Goal: Entertainment & Leisure: Browse casually

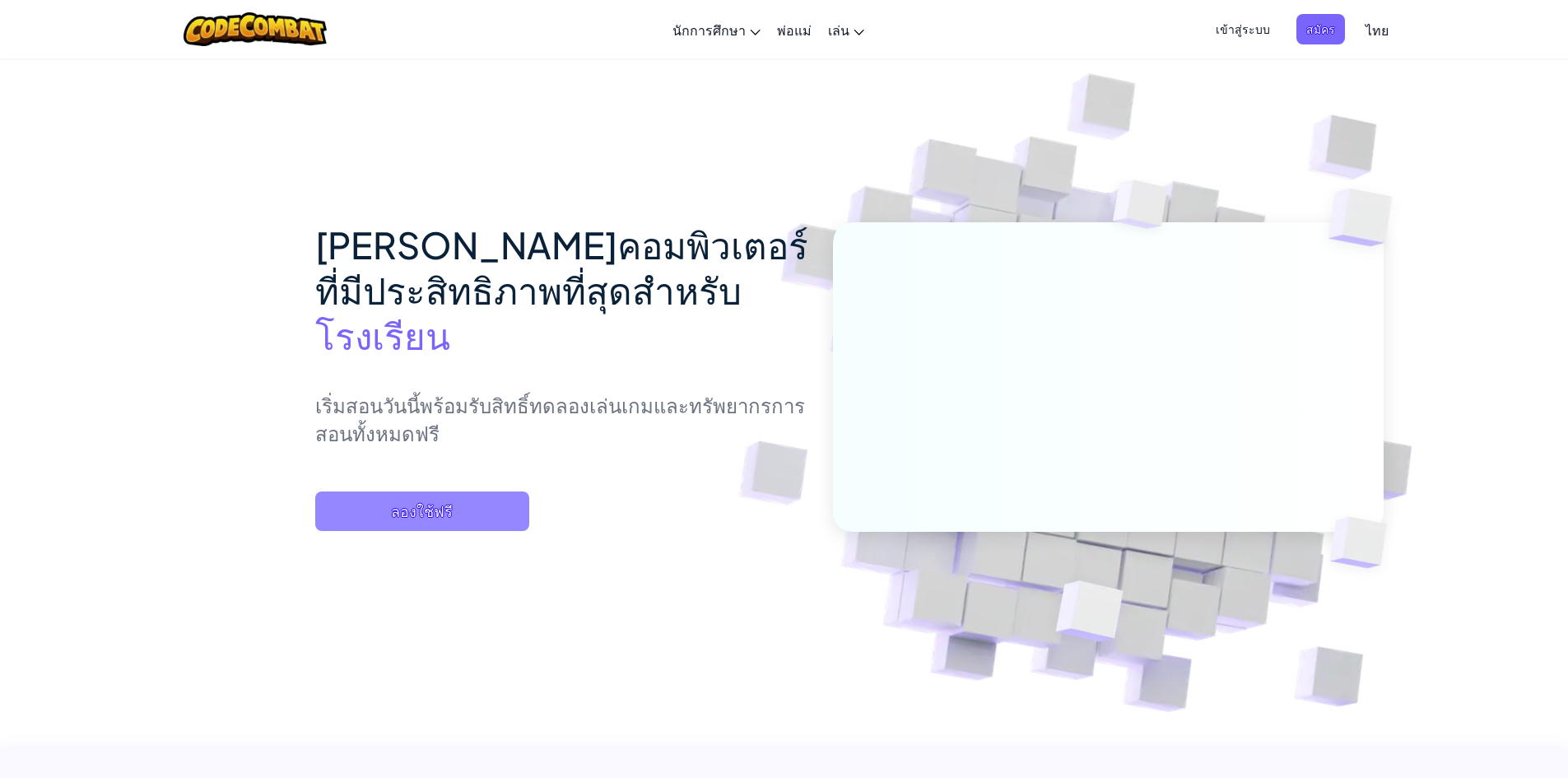
click at [452, 531] on span "ลองใช้ฟรี" at bounding box center [422, 512] width 214 height 39
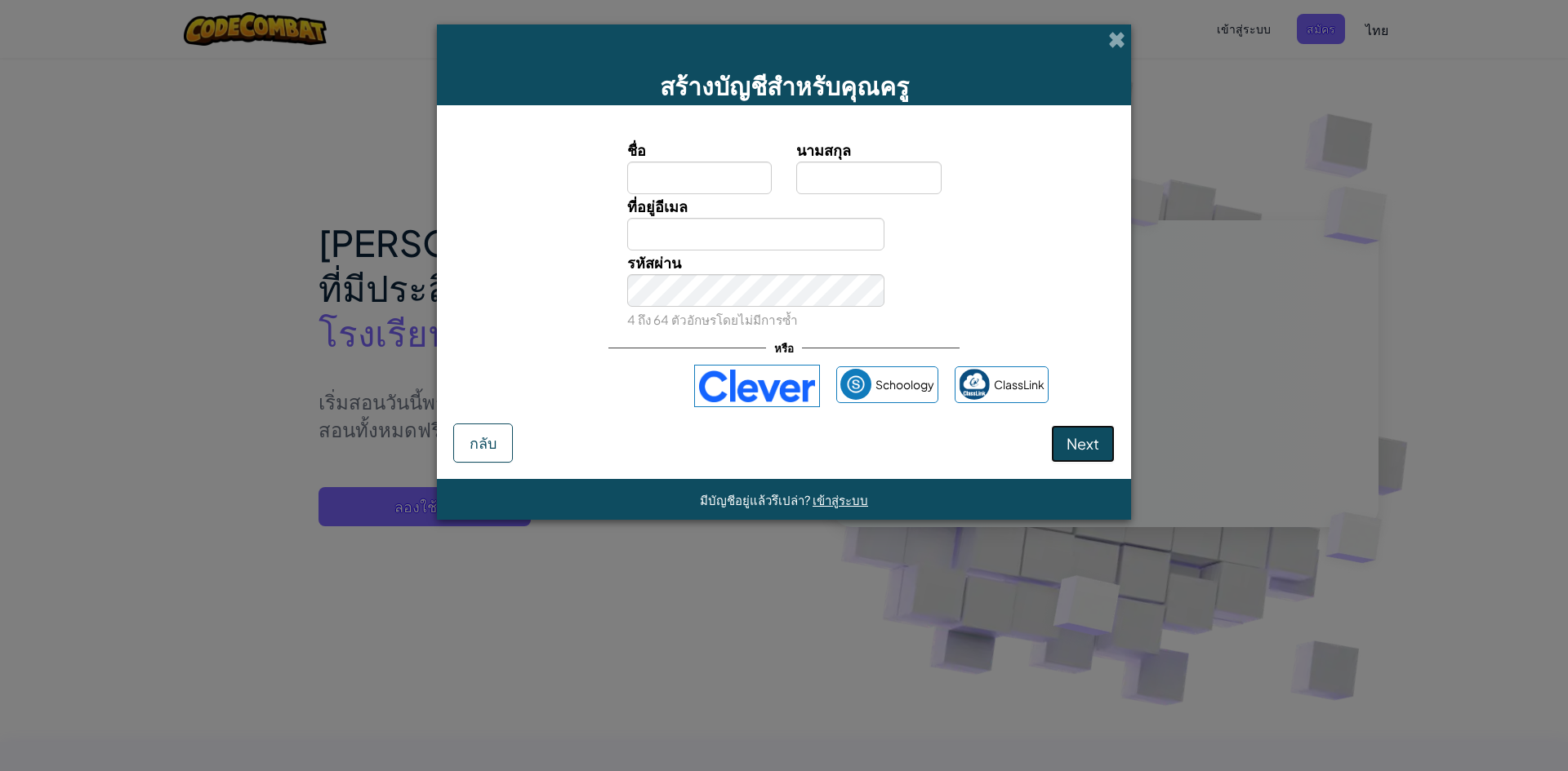
click at [1069, 437] on span "Next" at bounding box center [1083, 443] width 33 height 18
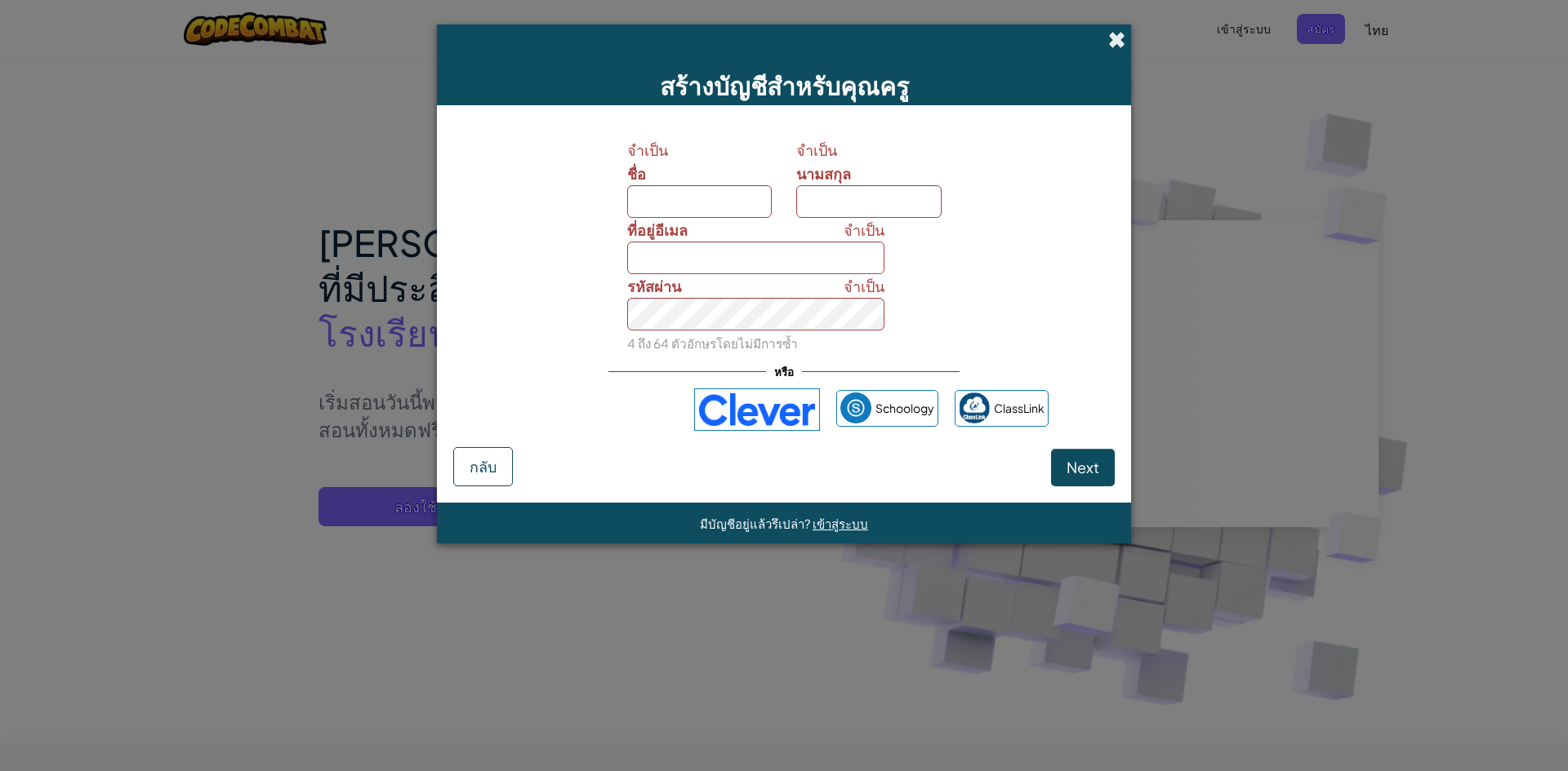
click at [1109, 42] on span at bounding box center [1117, 40] width 18 height 18
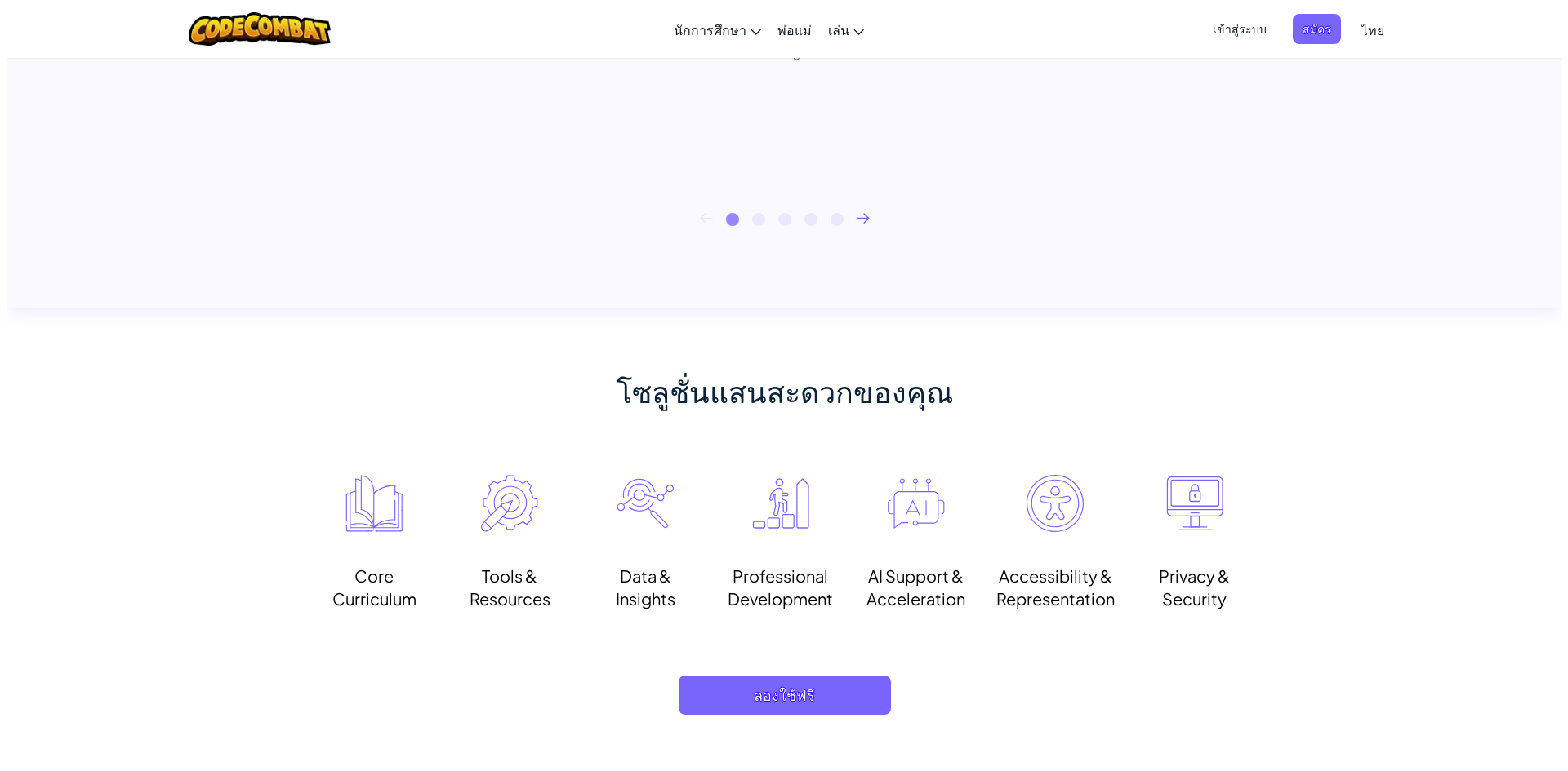
scroll to position [979, 0]
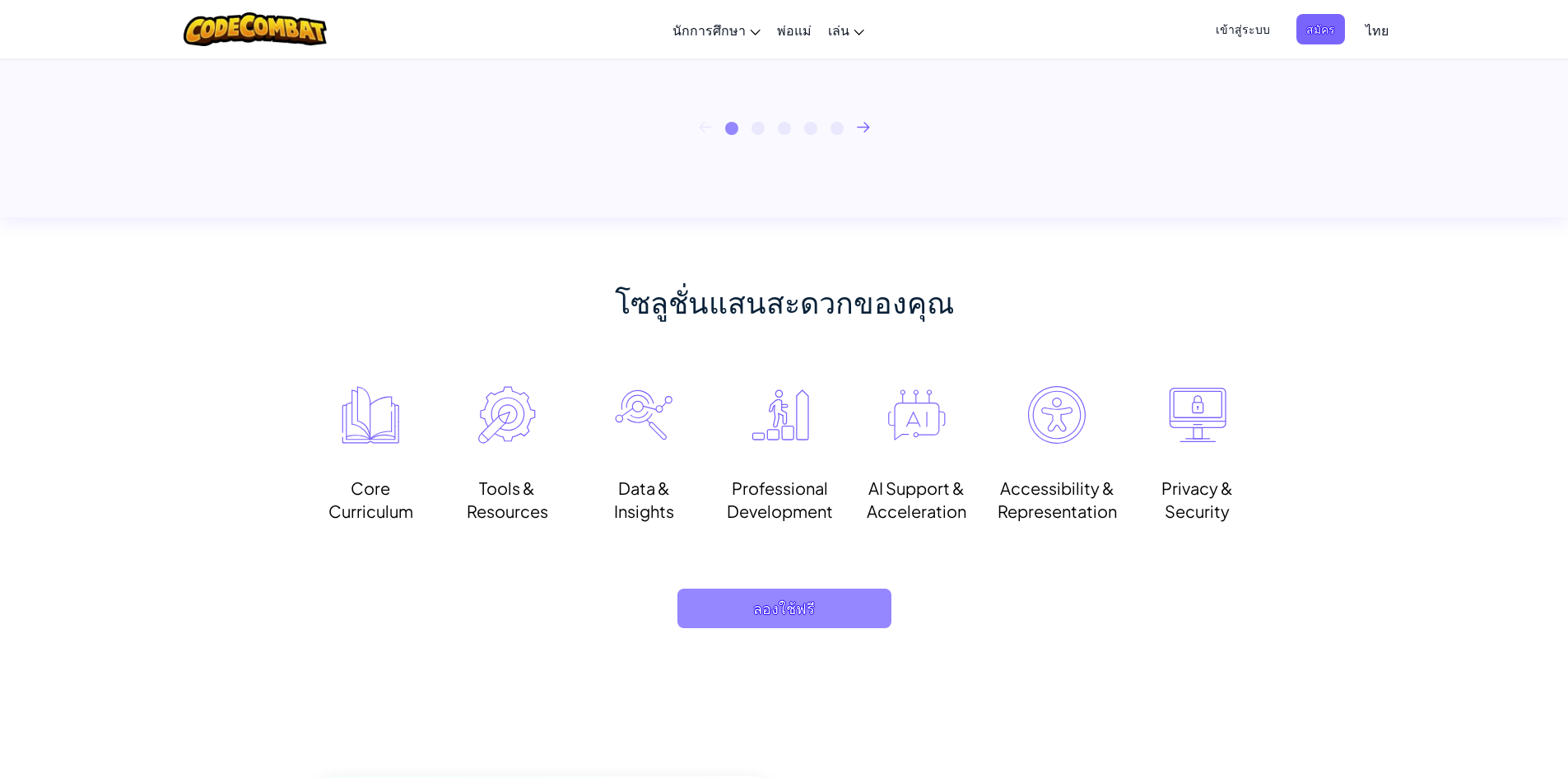
click at [833, 609] on span "ลองใช้ฟรี" at bounding box center [784, 609] width 214 height 39
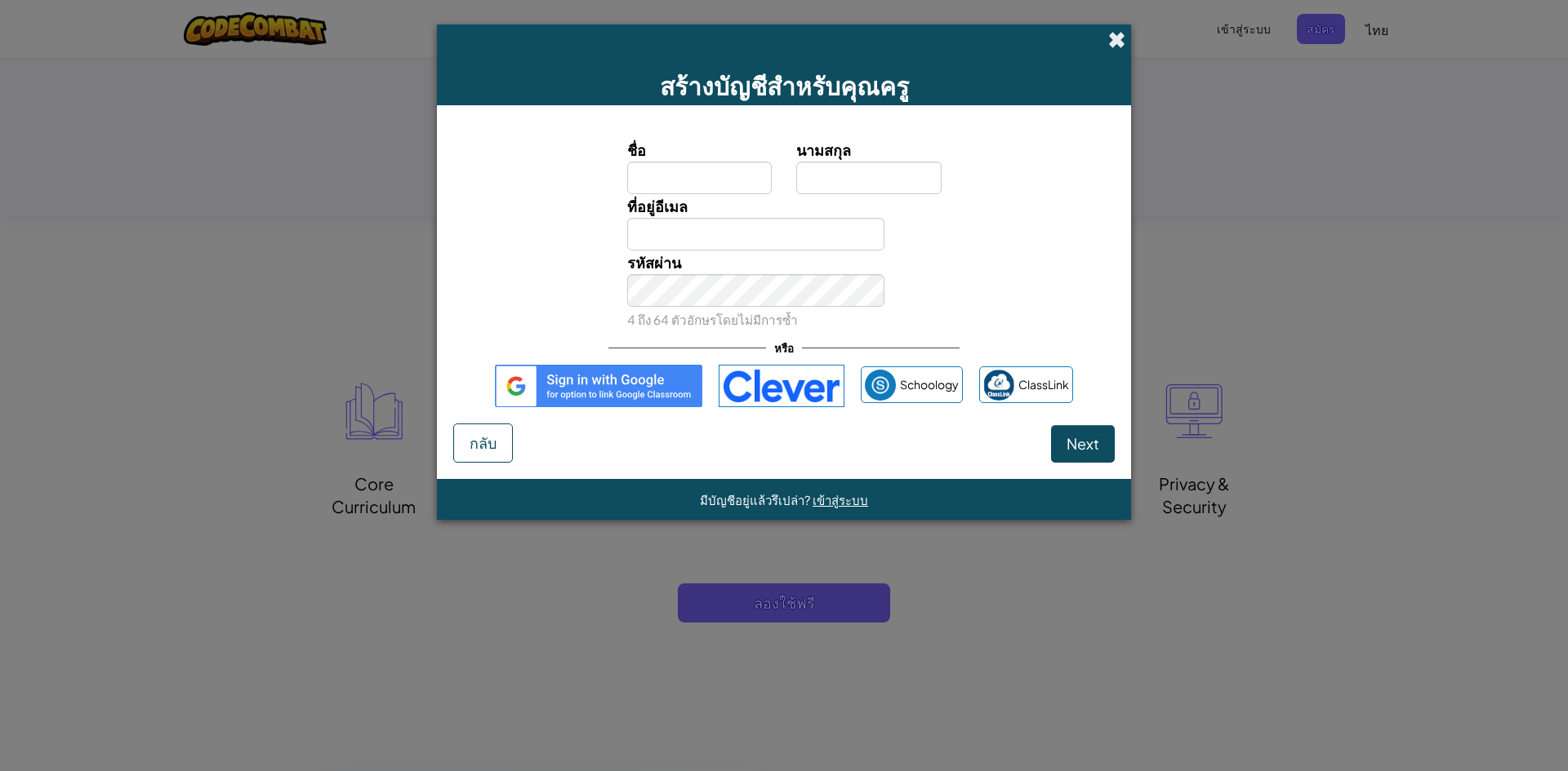
click at [1115, 40] on span at bounding box center [1117, 40] width 18 height 18
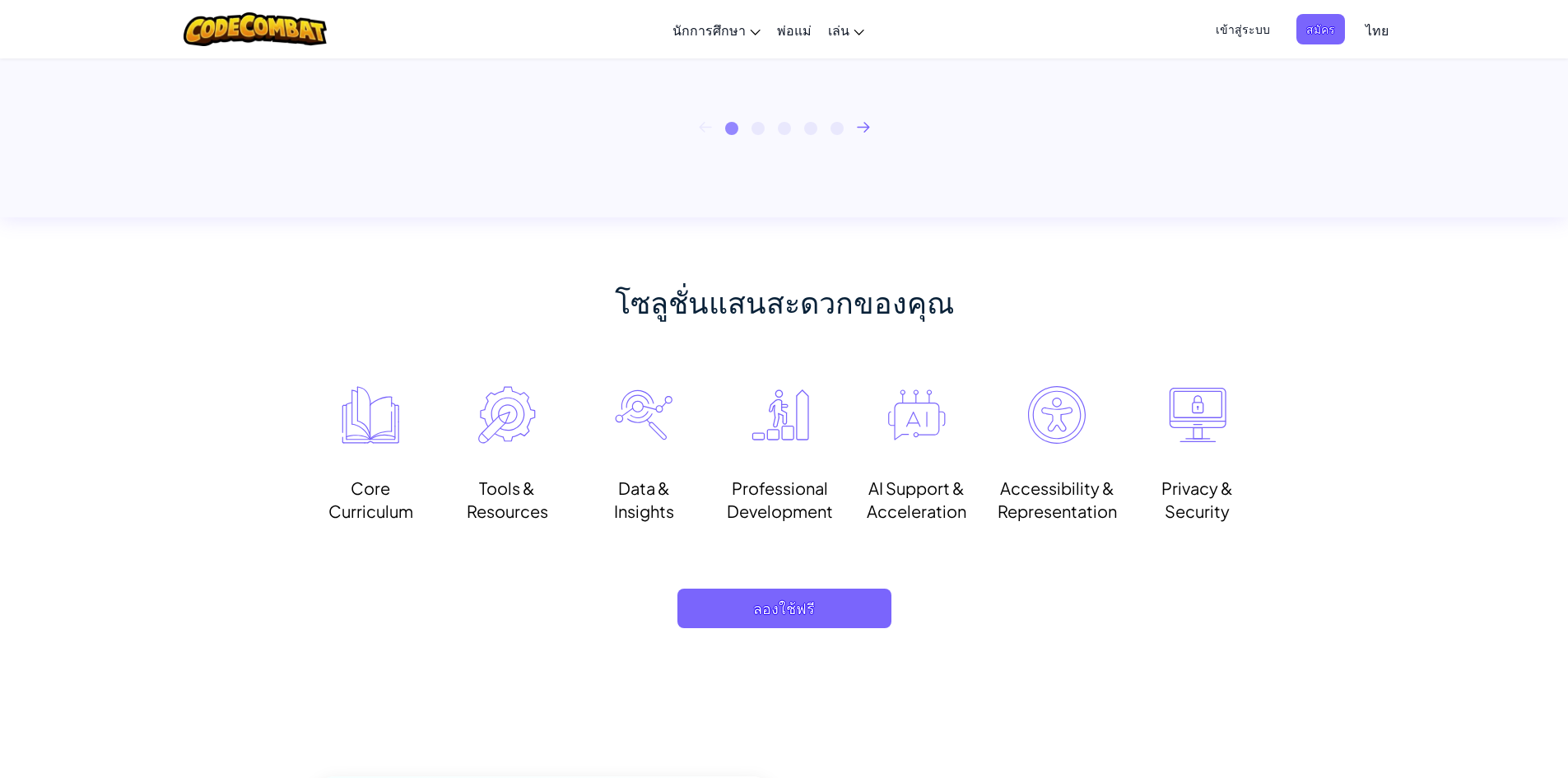
click at [1239, 26] on span "เข้าสู่ระบบ" at bounding box center [1242, 28] width 74 height 30
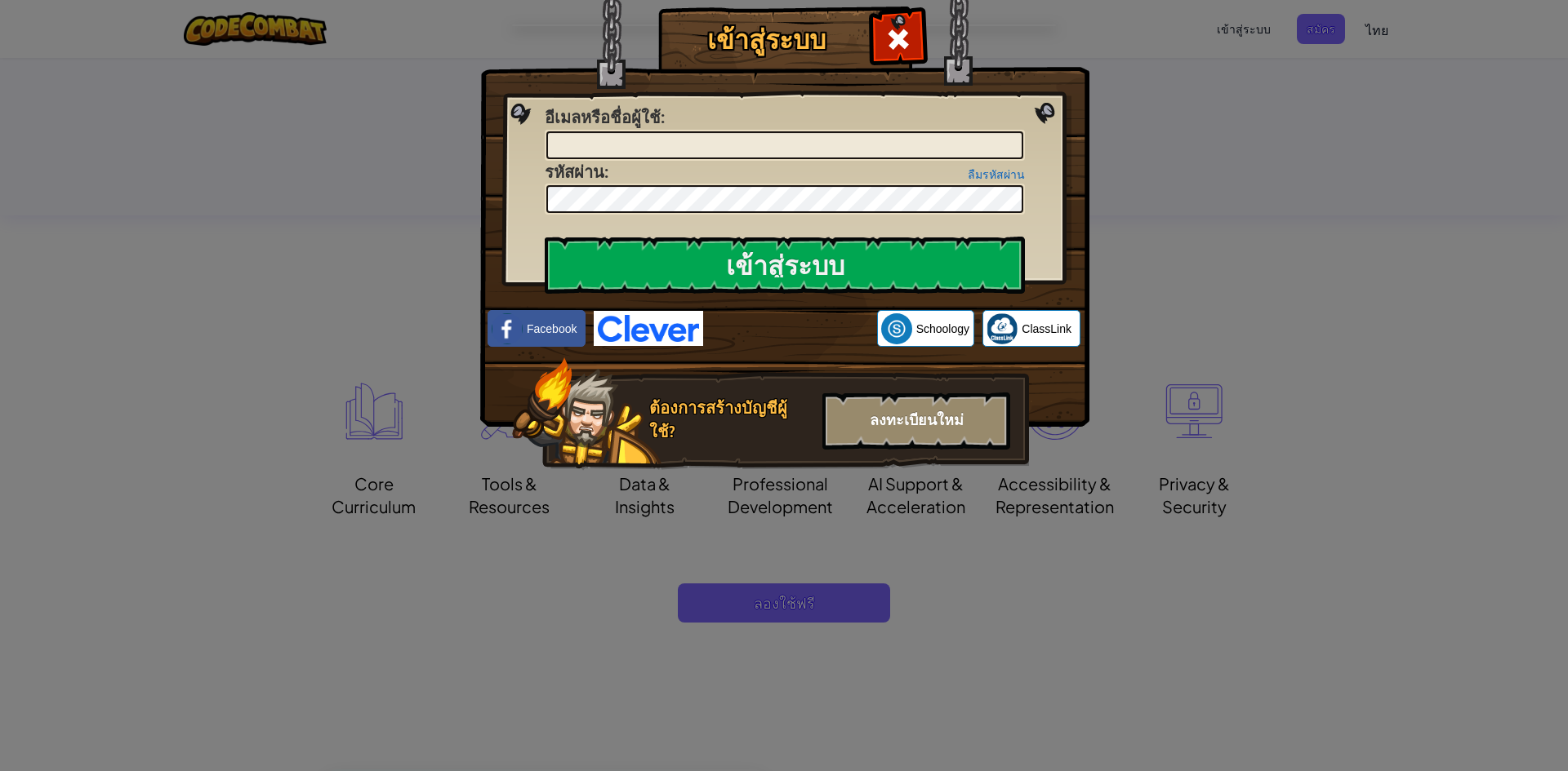
click at [891, 412] on div "ลงทะเบียนใหม่" at bounding box center [915, 421] width 188 height 57
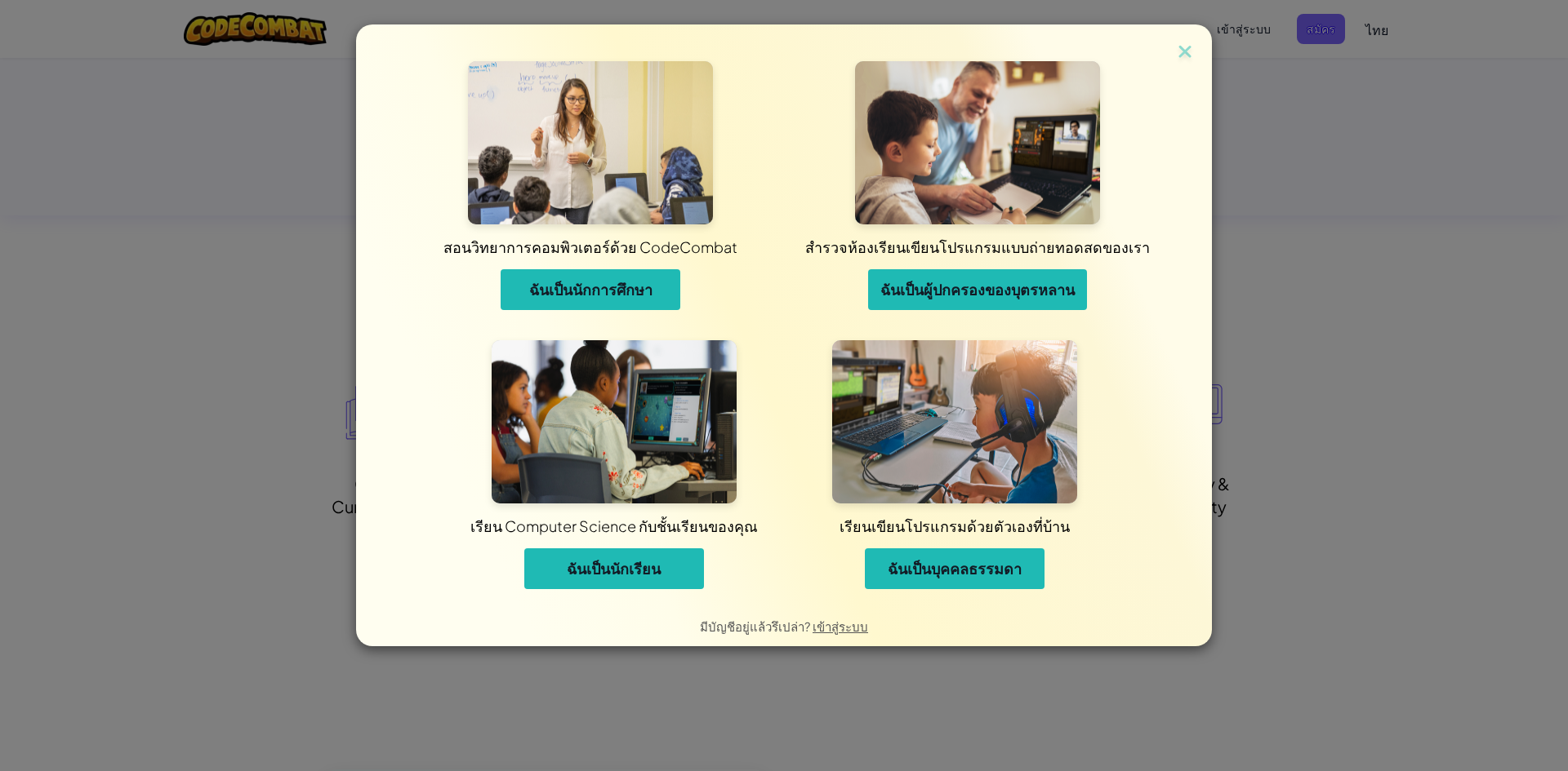
click at [629, 557] on button "ฉันเป็นนักเรียน" at bounding box center [614, 569] width 179 height 41
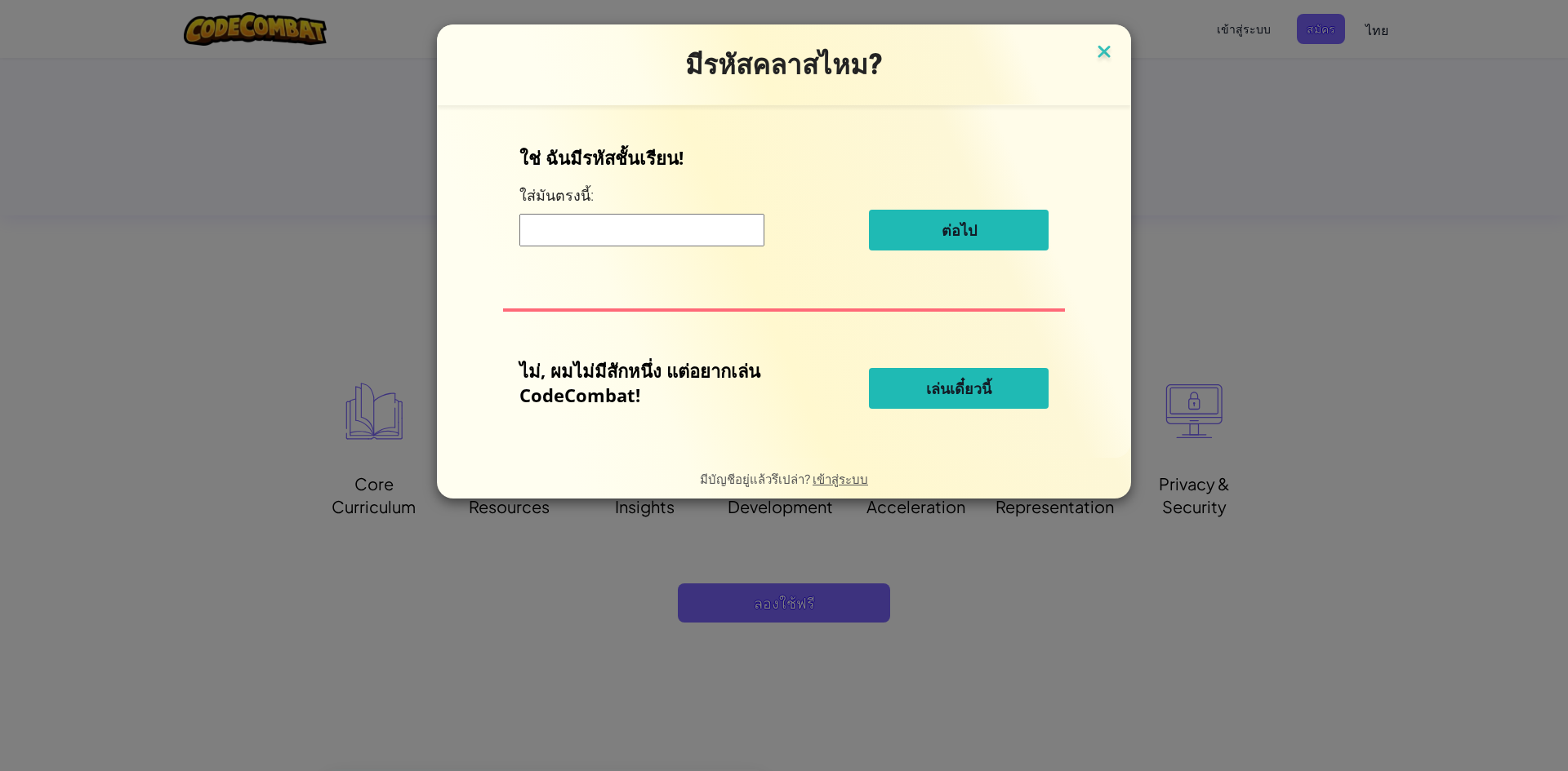
click at [1104, 46] on img at bounding box center [1104, 53] width 21 height 24
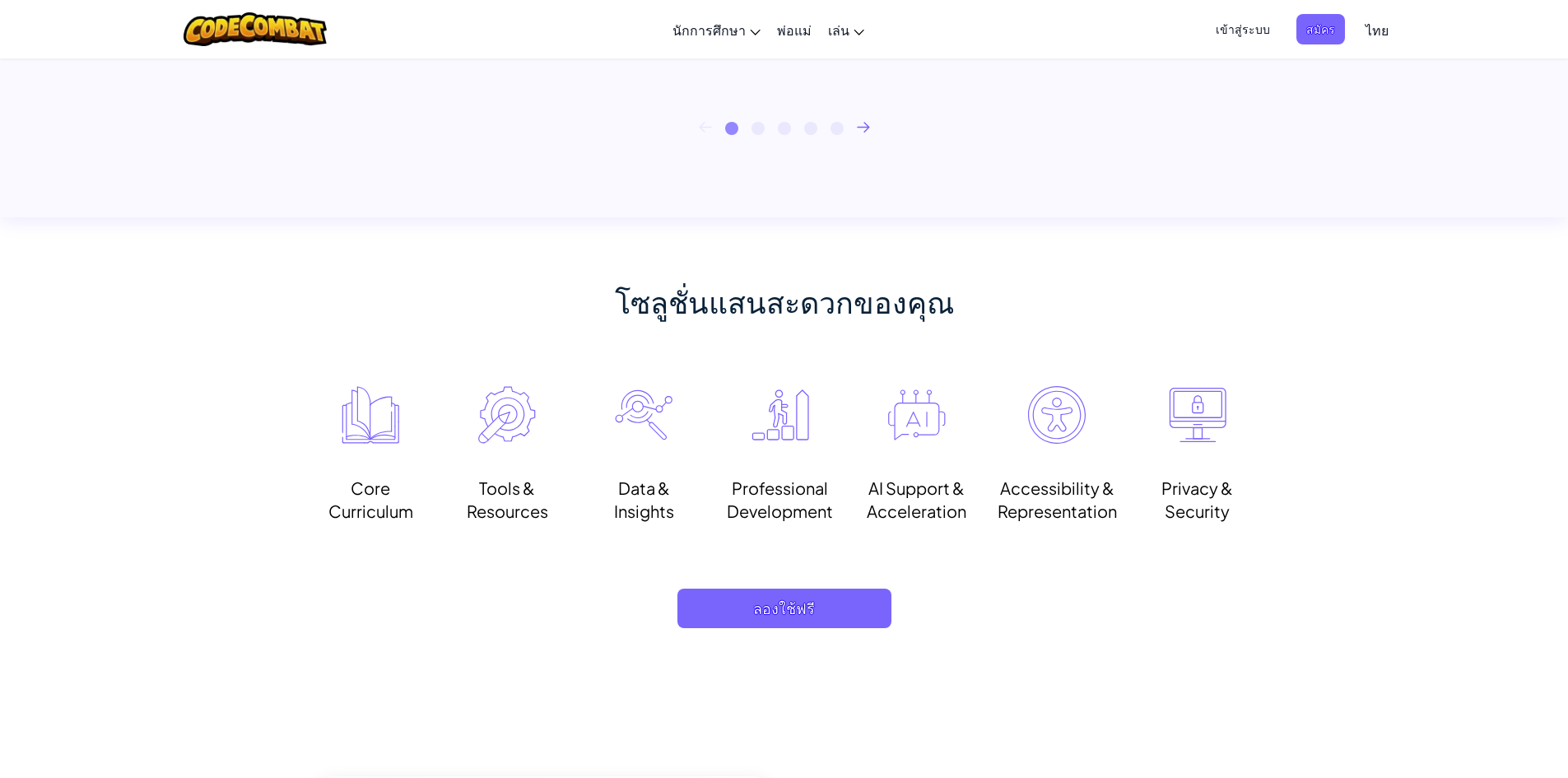
click at [1249, 28] on span "เข้าสู่ระบบ" at bounding box center [1242, 28] width 74 height 30
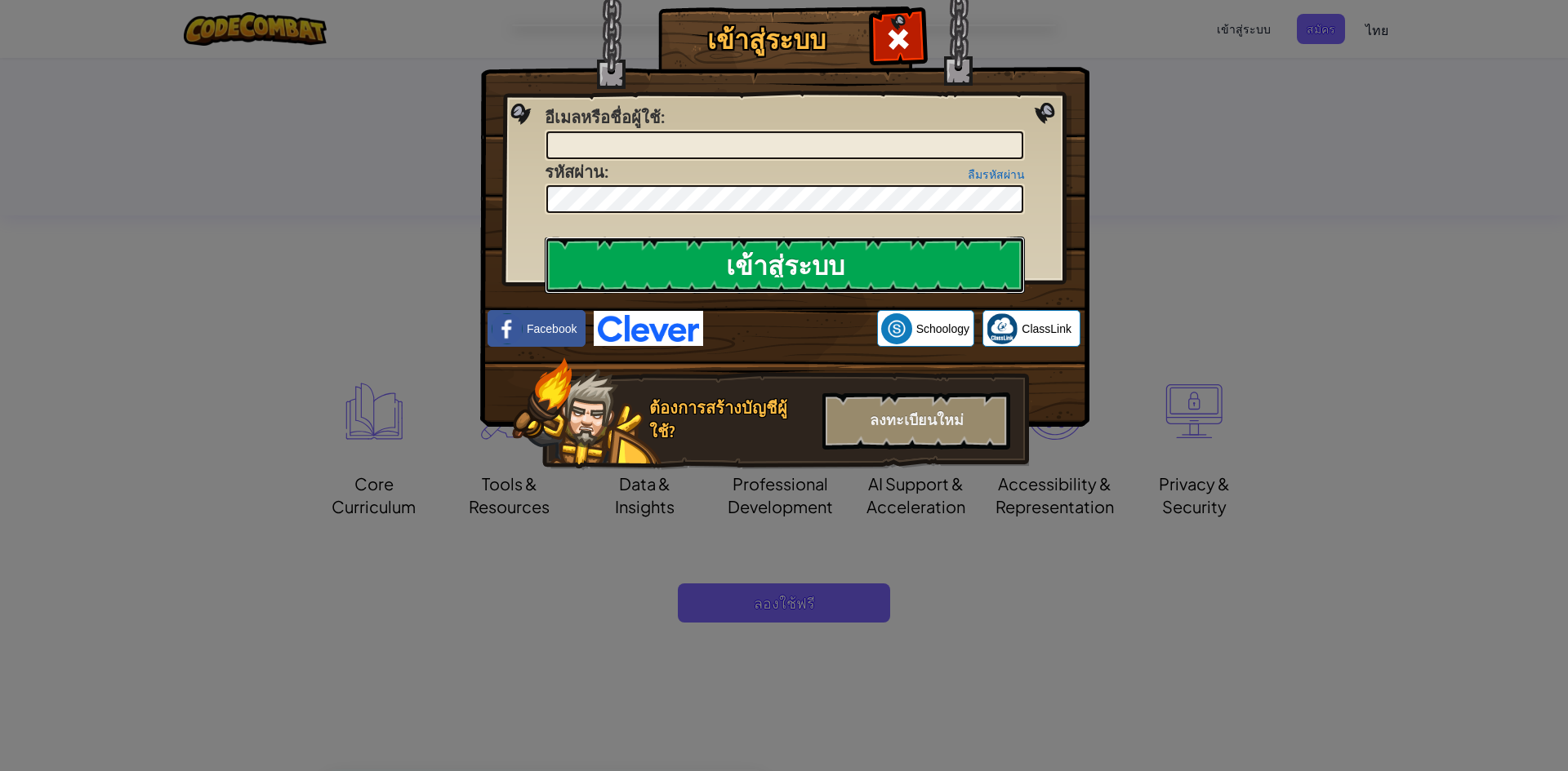
click at [810, 268] on input "เข้าสู่ระบบ" at bounding box center [784, 265] width 480 height 57
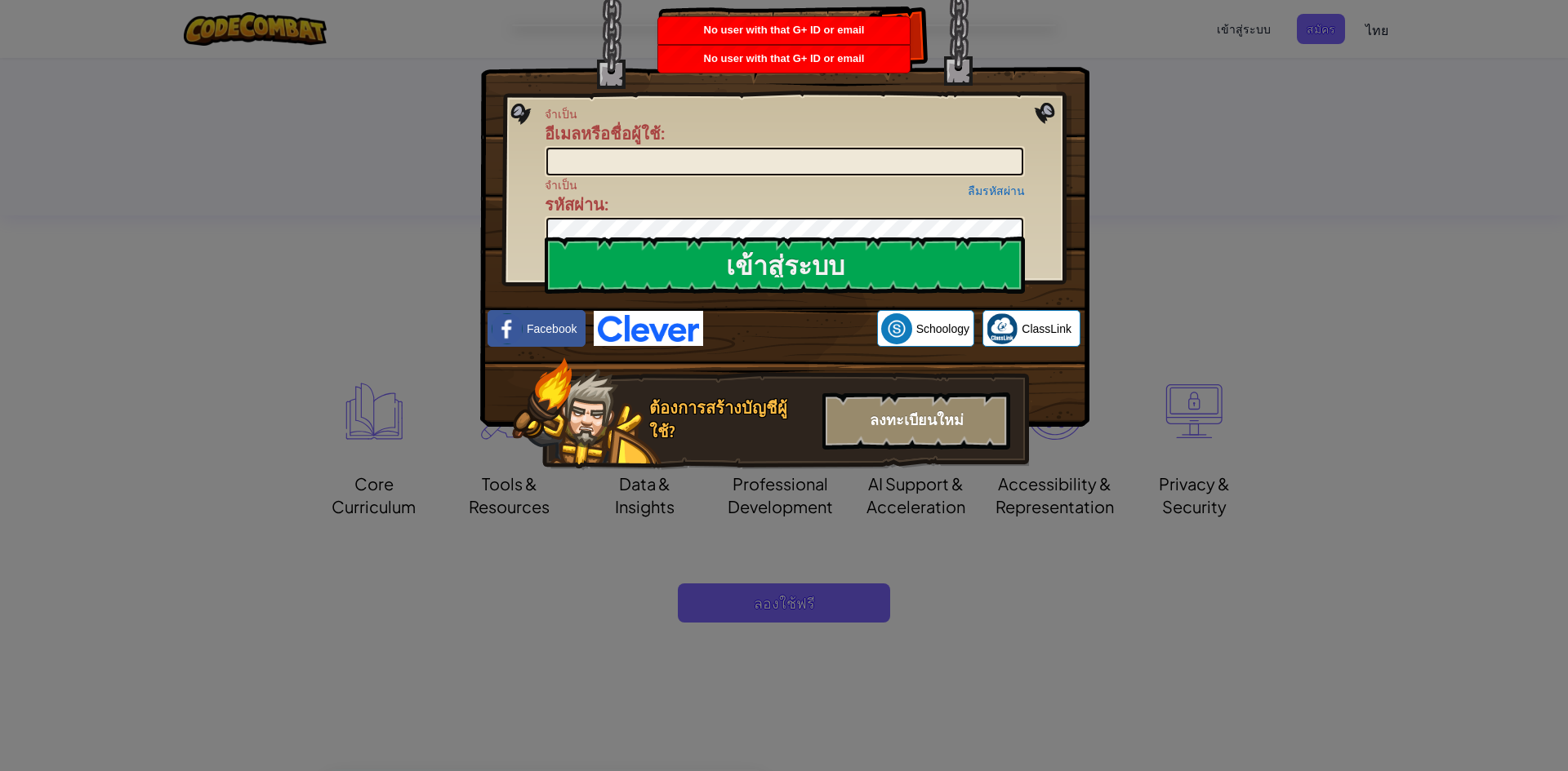
click at [902, 427] on div "ลงทะเบียนใหม่" at bounding box center [915, 421] width 188 height 57
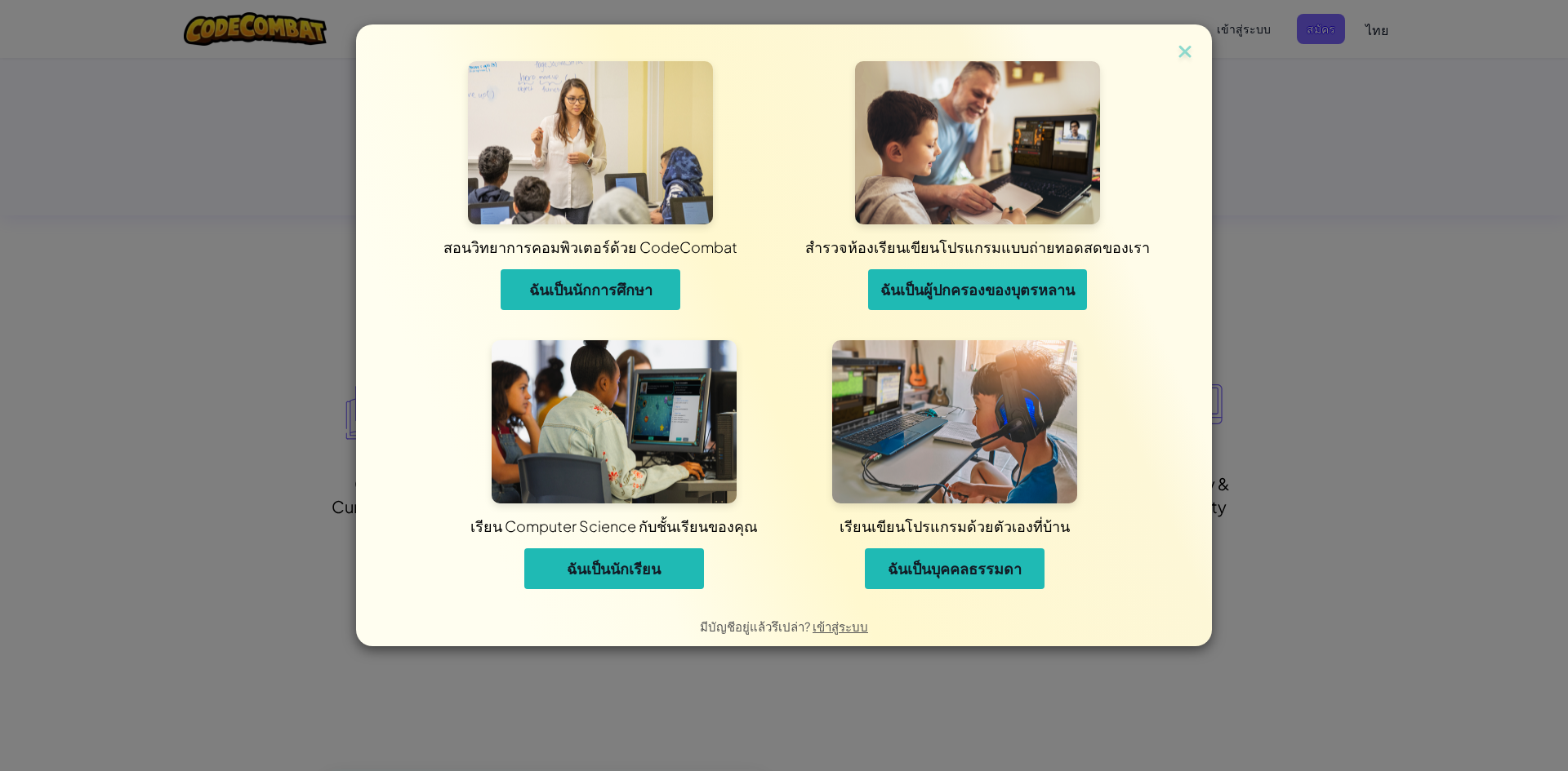
click at [589, 280] on span "ฉันเป็นนักการศึกษา" at bounding box center [590, 290] width 124 height 19
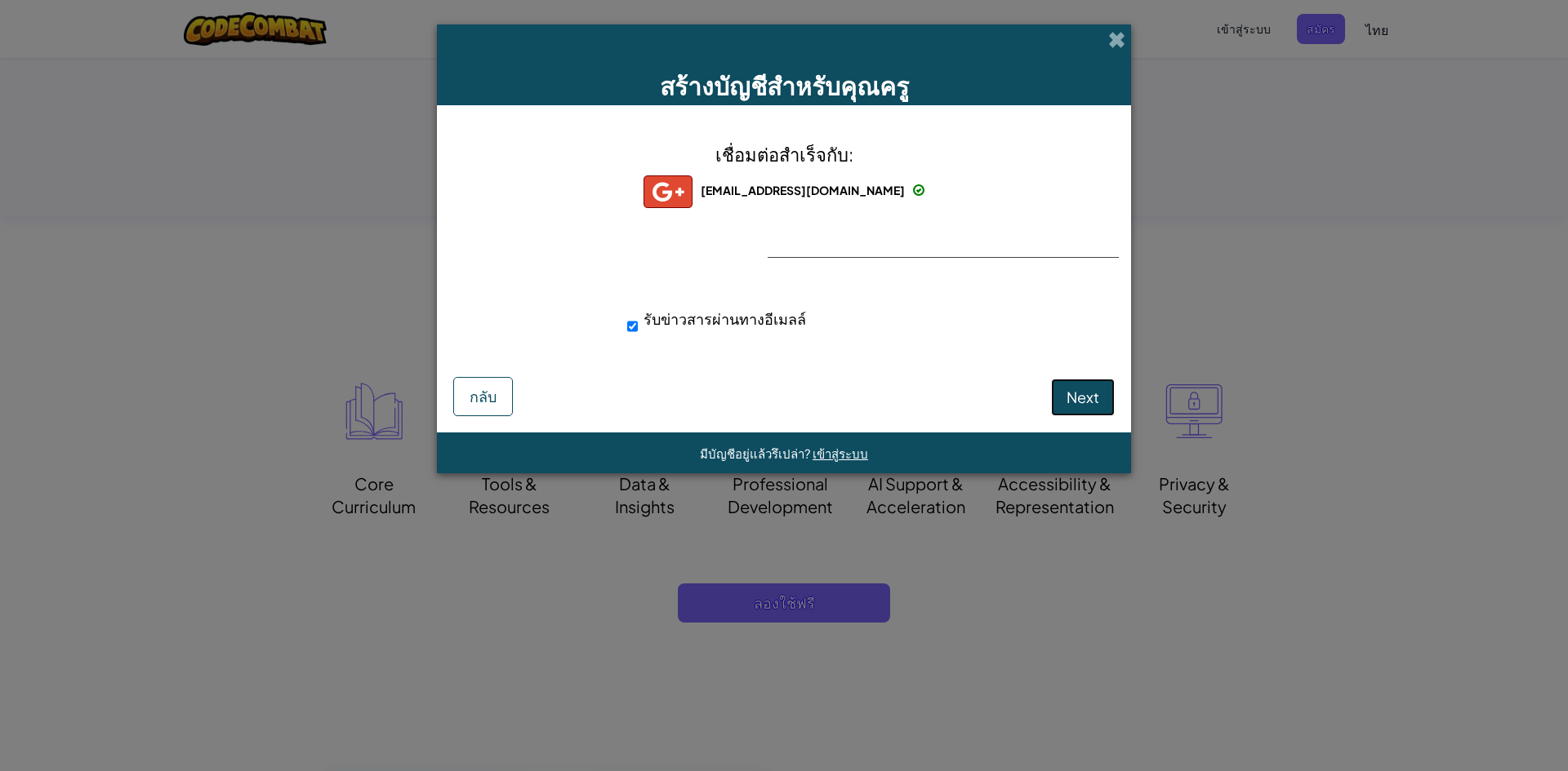
click at [1095, 385] on button "Next" at bounding box center [1082, 397] width 63 height 38
select select "[GEOGRAPHIC_DATA]"
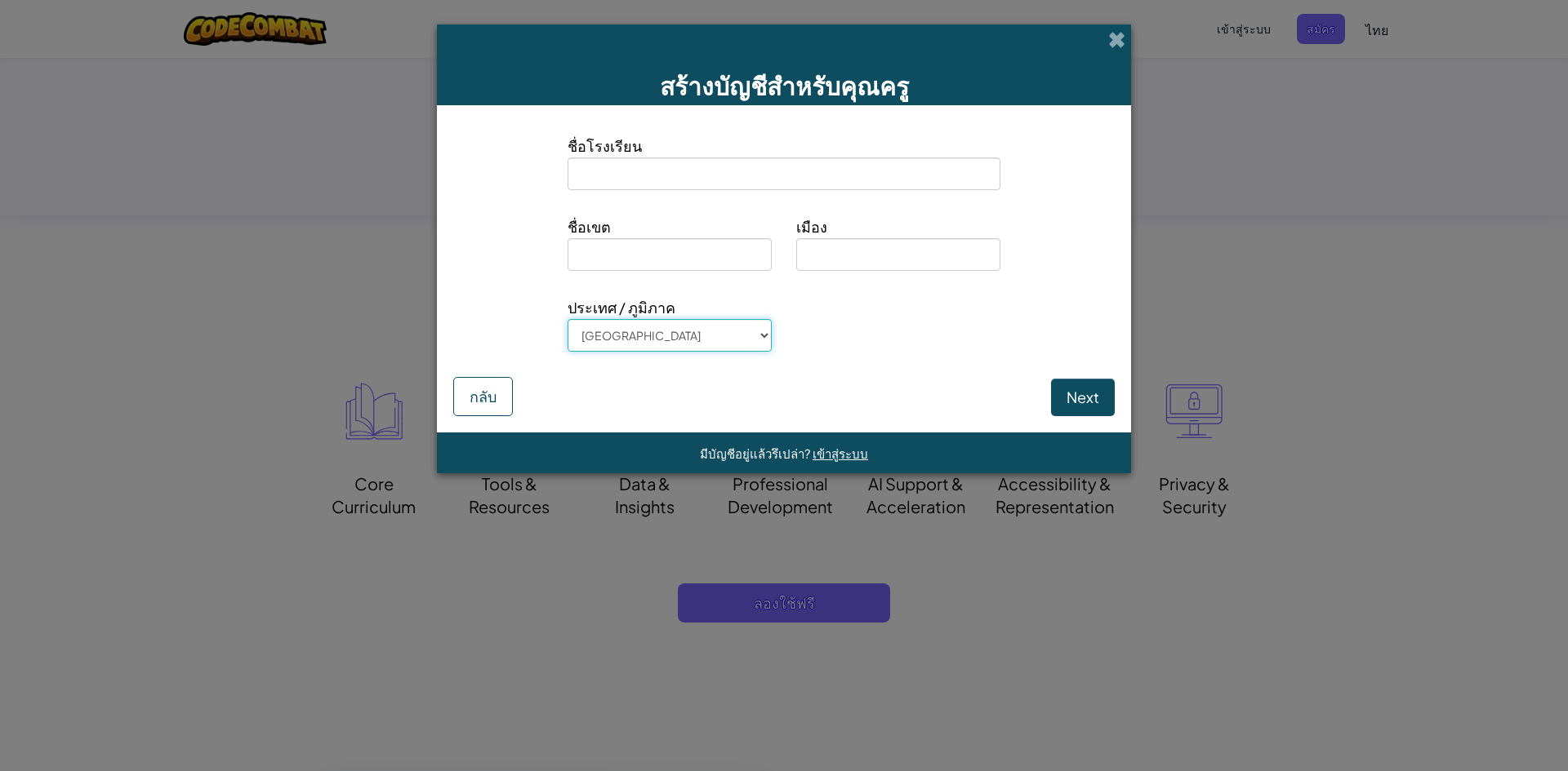
click at [732, 326] on select "[GEOGRAPHIC_DATA] [GEOGRAPHIC_DATA] [GEOGRAPHIC_DATA] [GEOGRAPHIC_DATA] [US_STA…" at bounding box center [670, 336] width 205 height 33
click at [732, 169] on input at bounding box center [784, 174] width 432 height 33
click at [1083, 398] on button "Next" at bounding box center [1082, 397] width 63 height 38
click at [508, 386] on button "กลับ" at bounding box center [482, 396] width 59 height 39
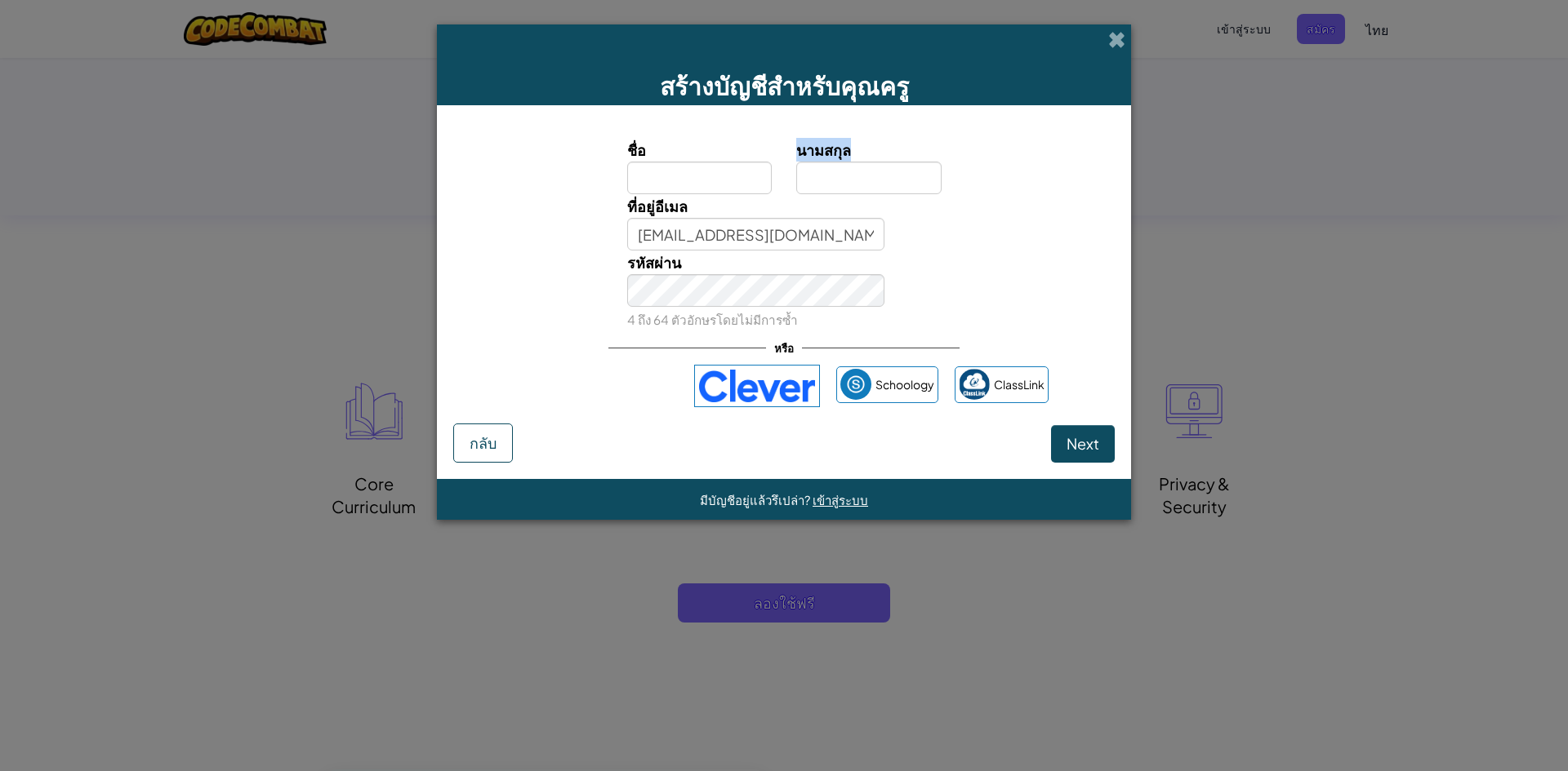
click at [901, 109] on form "ชื่อ นามสกุล ที่อยู่อีเมล [EMAIL_ADDRESS][DOMAIN_NAME] รหัสผ่าน 4 ถึง 64 ตัวอัก…" at bounding box center [784, 292] width 694 height 374
click at [469, 442] on span "กลับ" at bounding box center [483, 442] width 27 height 18
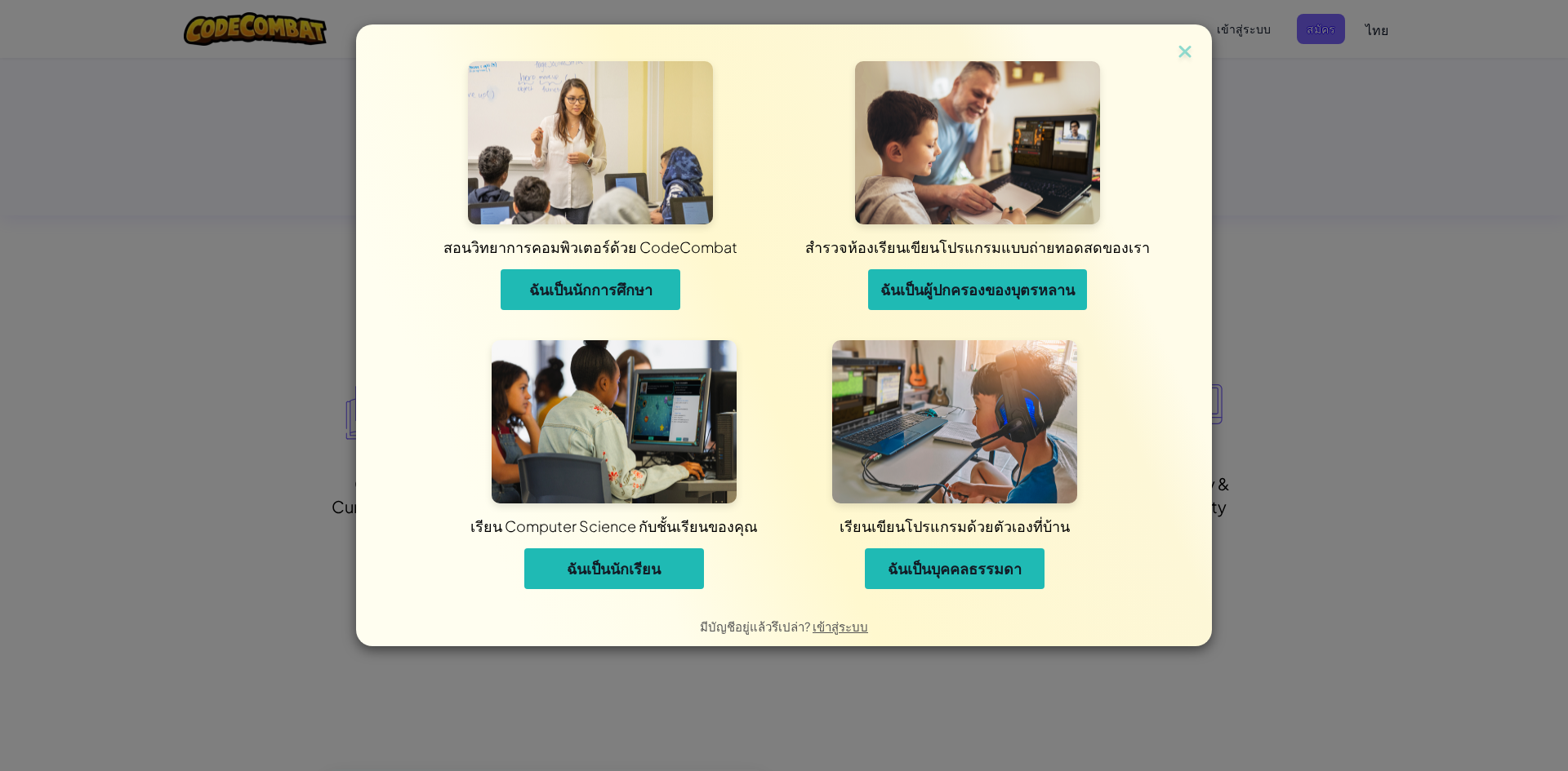
click at [928, 570] on span "ฉันเป็นบุคคลธรรมดา" at bounding box center [954, 569] width 134 height 19
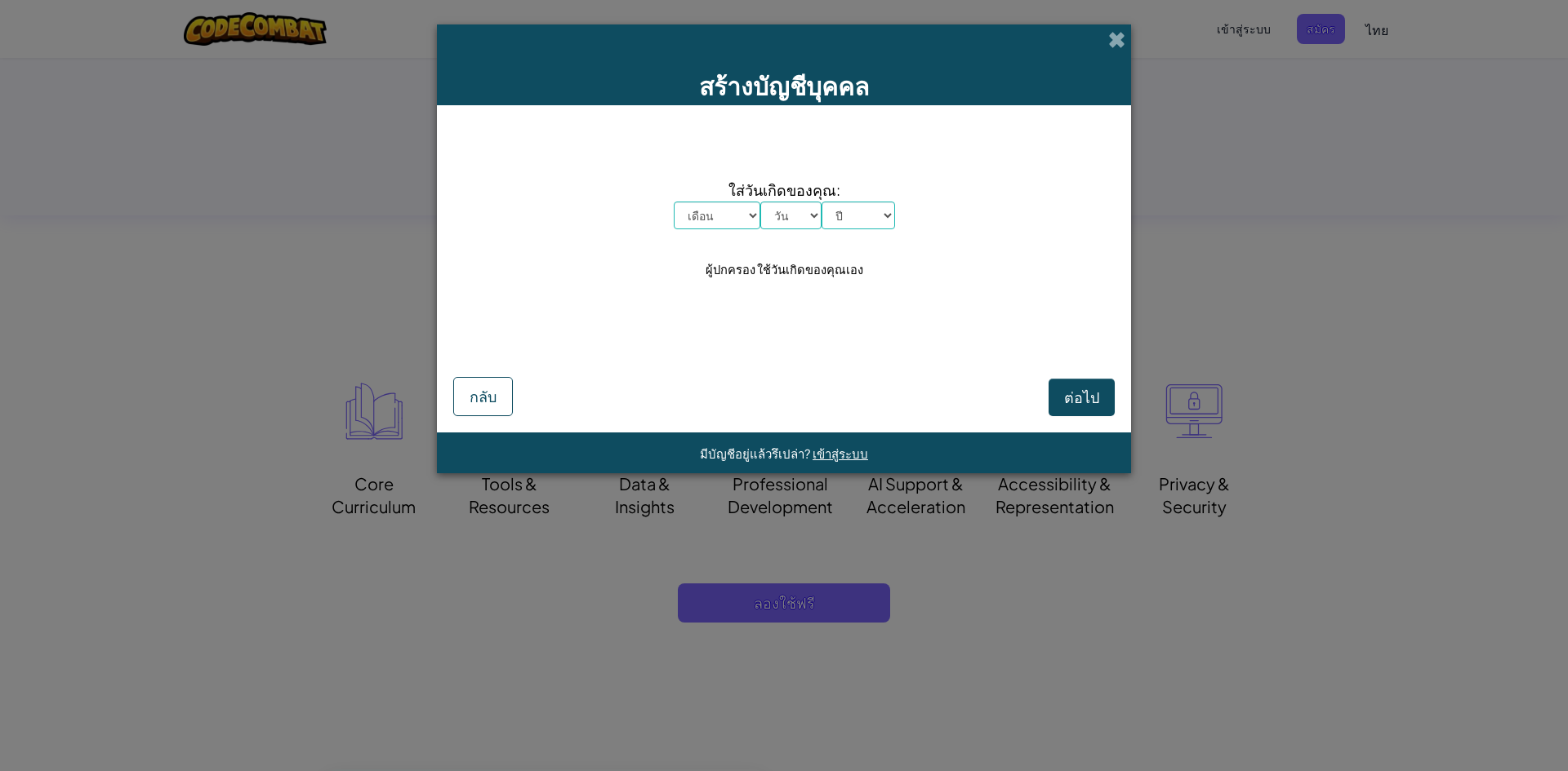
click at [741, 207] on select "เดือน มกราคม กุมภาพันธ์ มีนาคม เมษายน พฤษภาคม มิถุนายน กรกฎาคม สิงหาคม กันยายน …" at bounding box center [717, 215] width 87 height 28
select select "6"
click at [674, 202] on select "เดือน มกราคม กุมภาพันธ์ มีนาคม เมษายน พฤษภาคม มิถุนายน กรกฎาคม สิงหาคม กันยายน …" at bounding box center [717, 215] width 87 height 28
click at [807, 211] on select "วัน 1 2 3 4 5 6 7 8 9 10 11 12 13 14 15 16 17 18 19 20 21 22 23 24 25 26 27 28 …" at bounding box center [791, 215] width 61 height 28
select select "19"
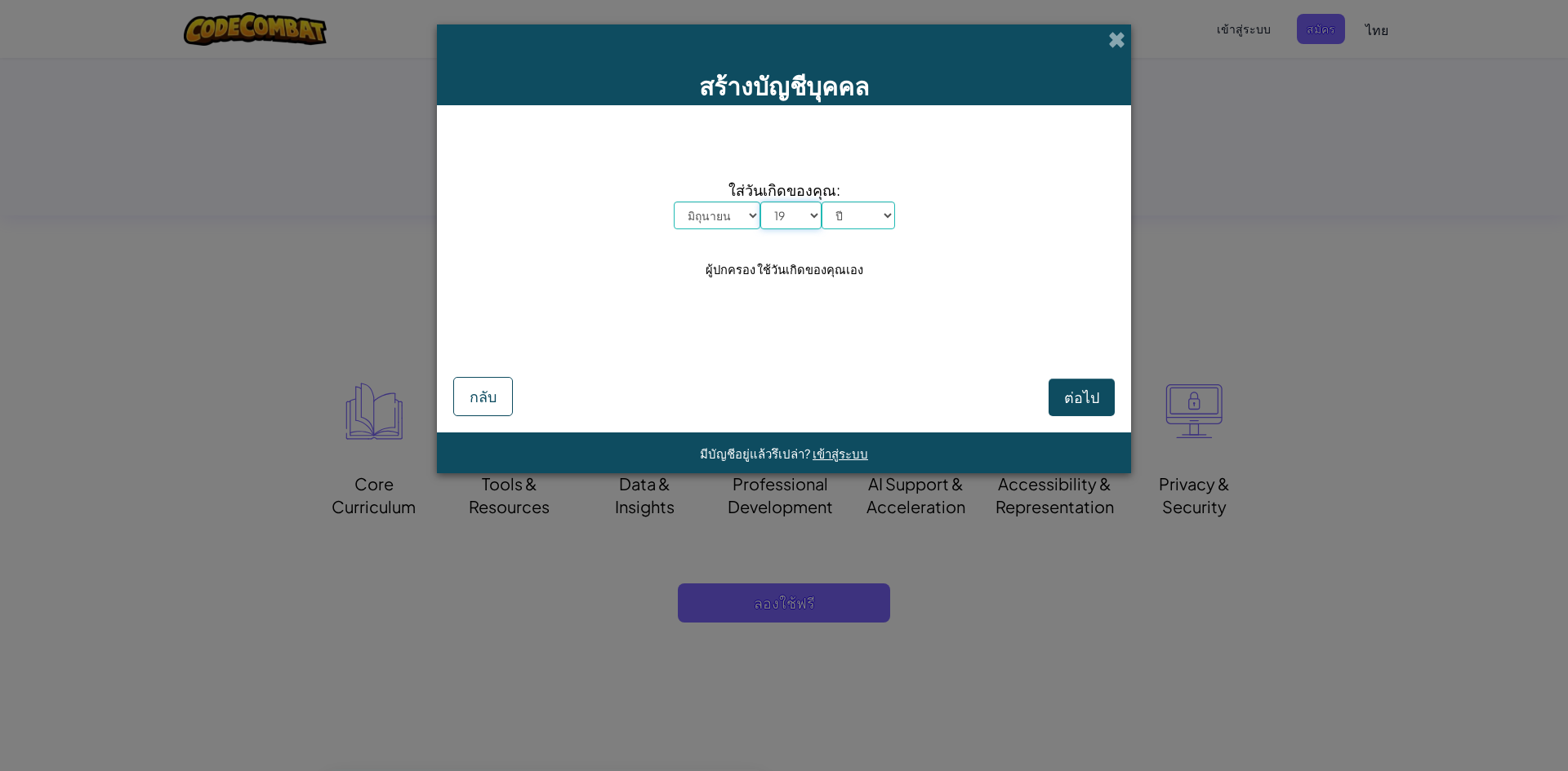
click at [761, 202] on select "วัน 1 2 3 4 5 6 7 8 9 10 11 12 13 14 15 16 17 18 19 20 21 22 23 24 25 26 27 28 …" at bounding box center [791, 215] width 61 height 28
click at [878, 204] on select "ปี 2025 2024 2023 2022 2021 2020 2019 2018 2017 2016 2015 2014 2013 2012 2011 2…" at bounding box center [858, 215] width 73 height 28
select select "2005"
click at [822, 202] on select "ปี 2025 2024 2023 2022 2021 2020 2019 2018 2017 2016 2015 2014 2013 2012 2011 2…" at bounding box center [858, 215] width 73 height 28
click at [1080, 397] on span "ต่อไป" at bounding box center [1082, 396] width 35 height 18
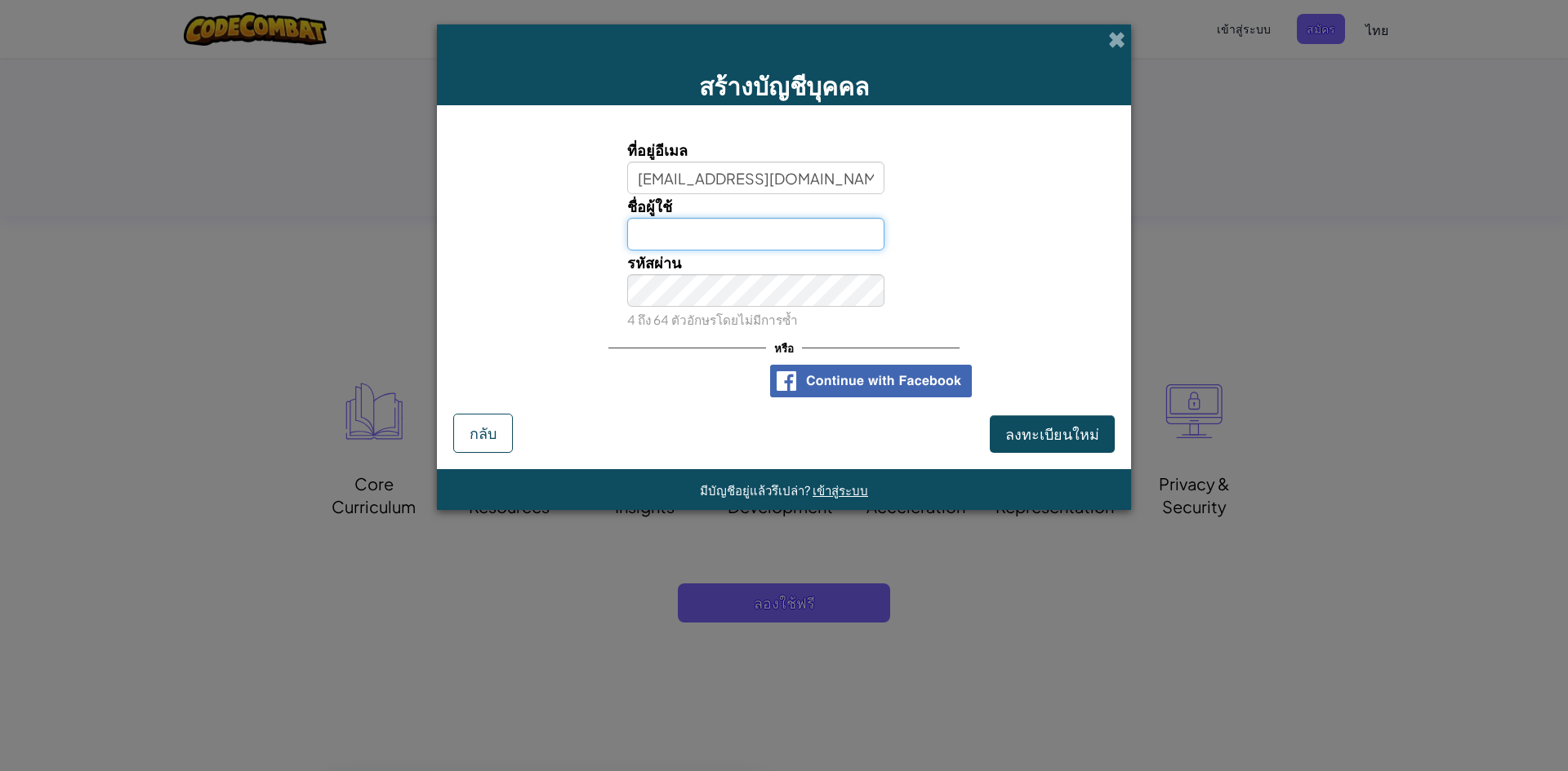
click at [833, 232] on input "ชื่อผู้ใช้" at bounding box center [756, 235] width 258 height 33
type input "0.0"
click at [919, 285] on div "รหัสผ่าน 4 ถึง 64 ตัวอักษรโดยไม่มีการซ้ำ" at bounding box center [784, 290] width 678 height 81
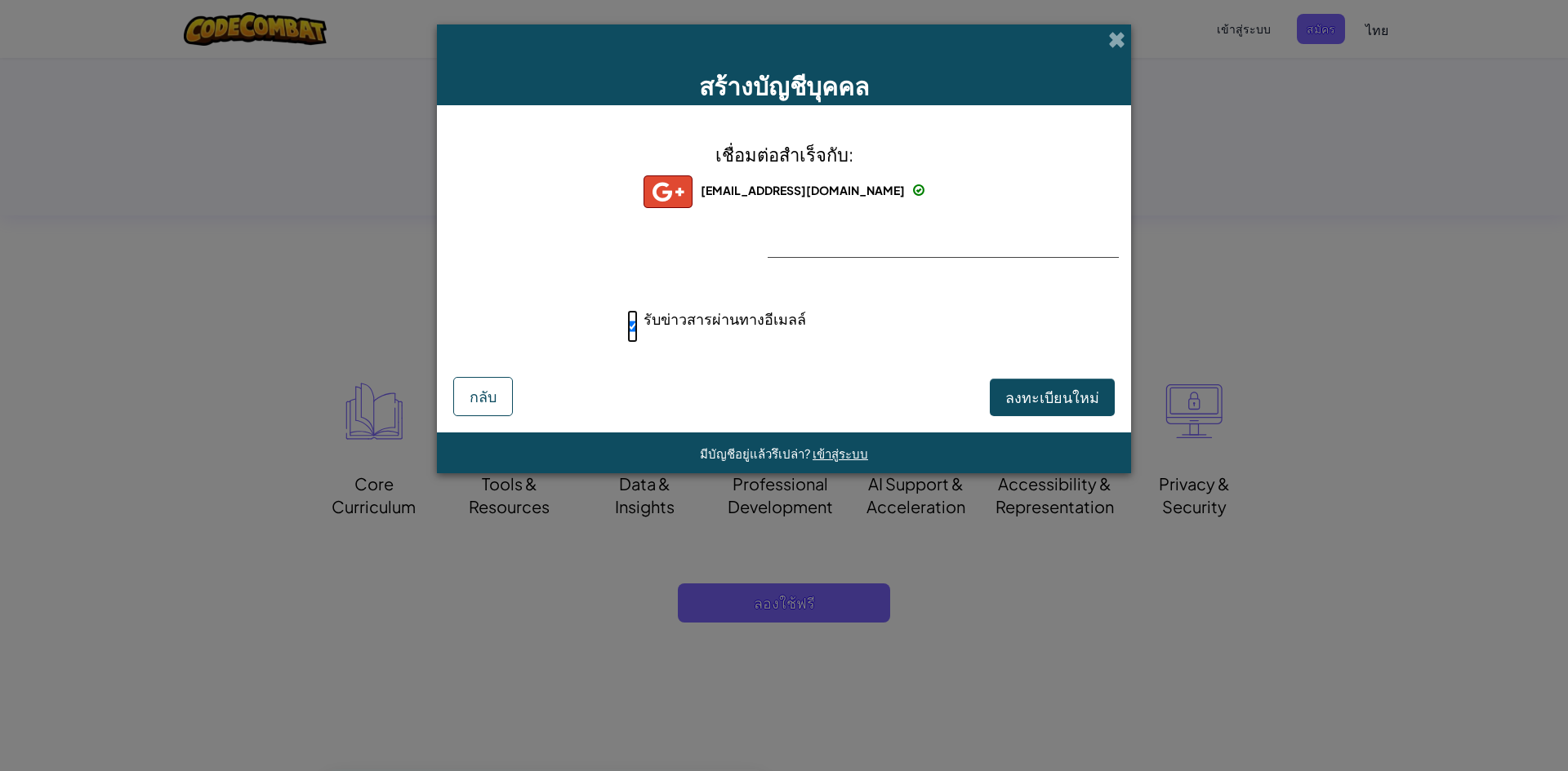
click at [627, 326] on input "รับข่าวสารผ่านทางอีเมลล์" at bounding box center [632, 327] width 11 height 33
checkbox input "false"
click at [824, 456] on span "เข้าสู่ระบบ" at bounding box center [840, 454] width 56 height 16
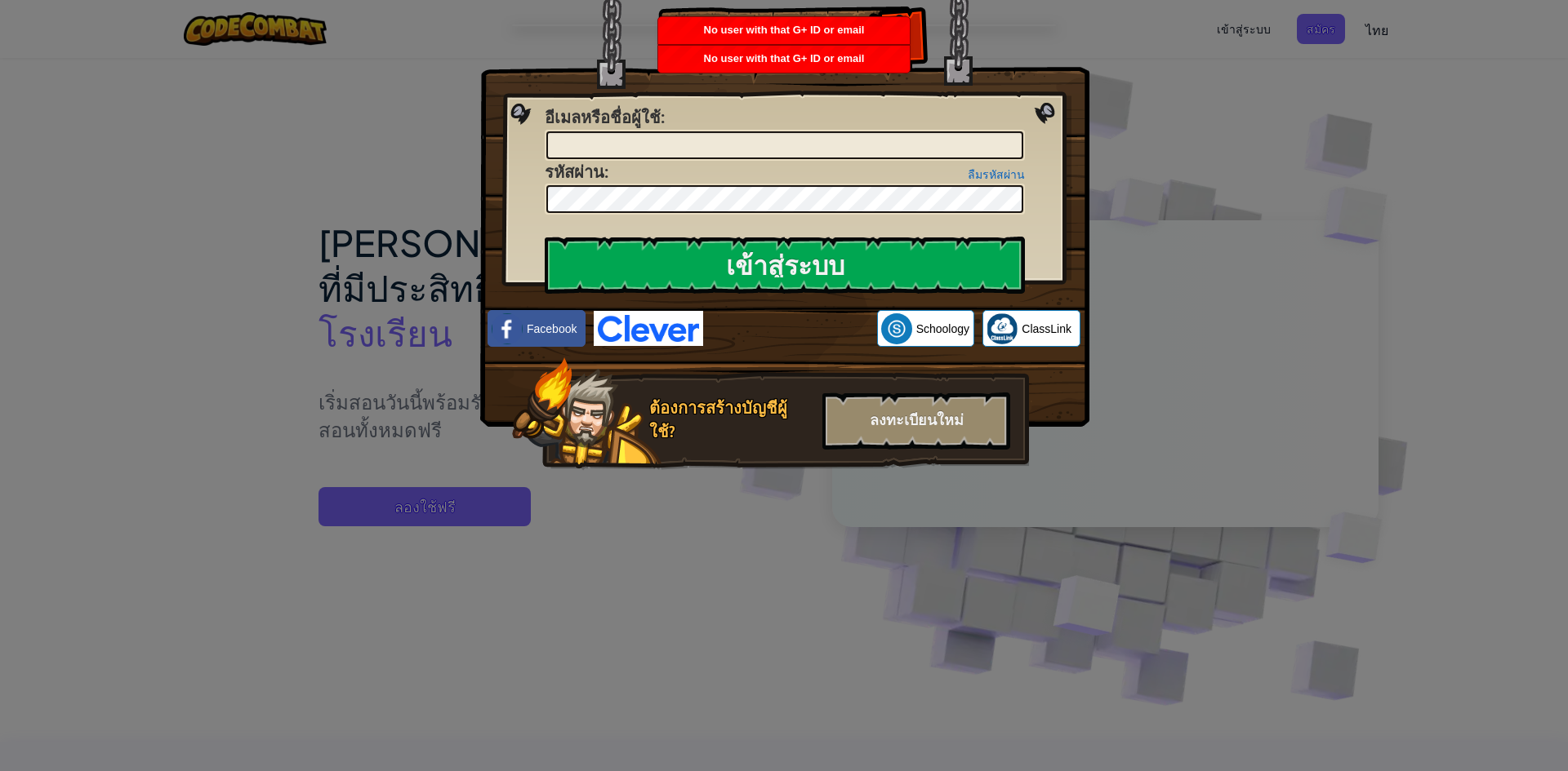
drag, startPoint x: 1076, startPoint y: 63, endPoint x: 927, endPoint y: 50, distance: 149.6
click at [1073, 63] on img at bounding box center [785, 190] width 610 height 475
click at [923, 33] on img at bounding box center [785, 190] width 610 height 475
click at [917, 35] on div at bounding box center [897, 37] width 52 height 52
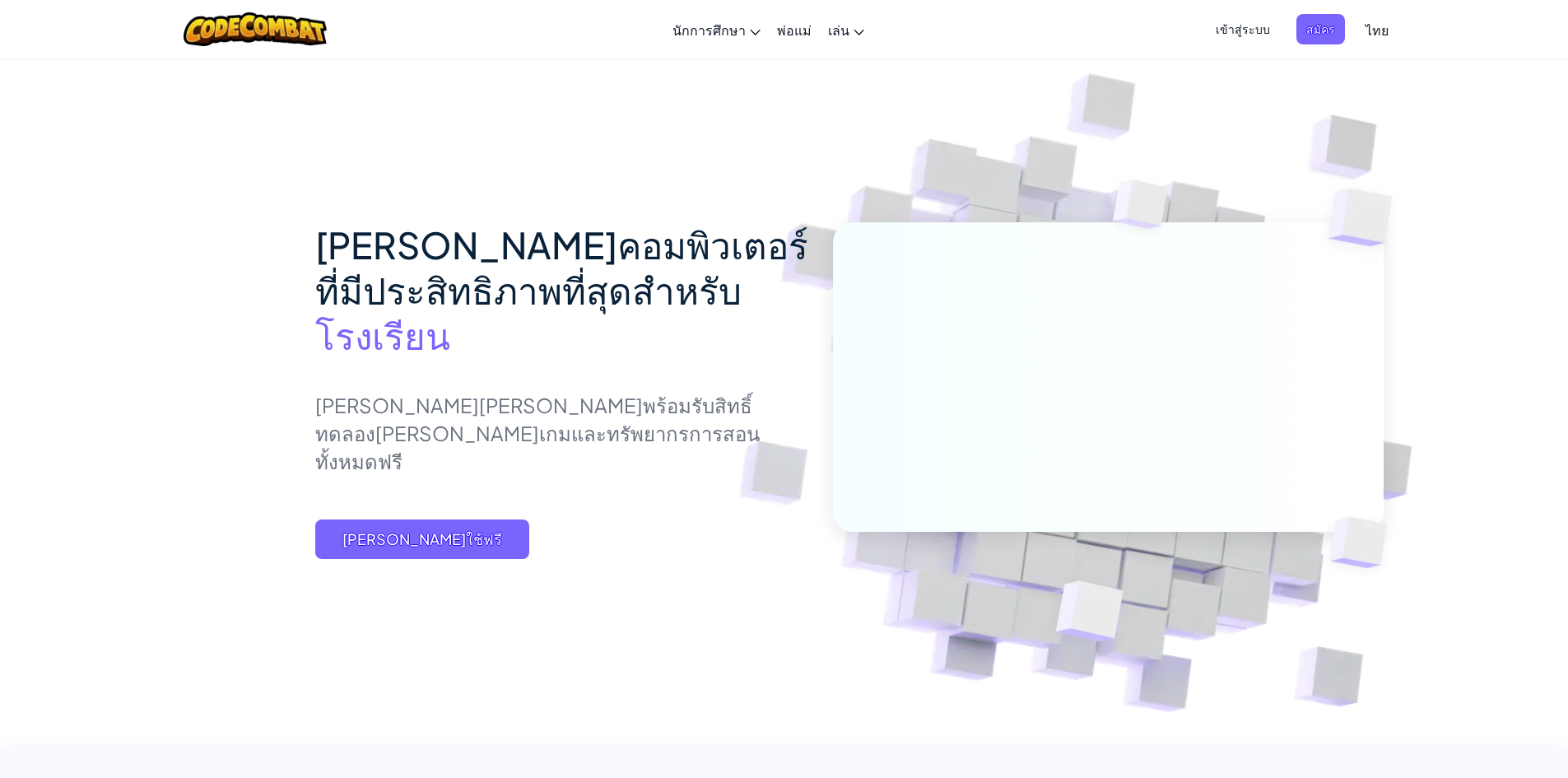
click at [1261, 22] on span "เข้าสู่ระบบ" at bounding box center [1242, 28] width 74 height 30
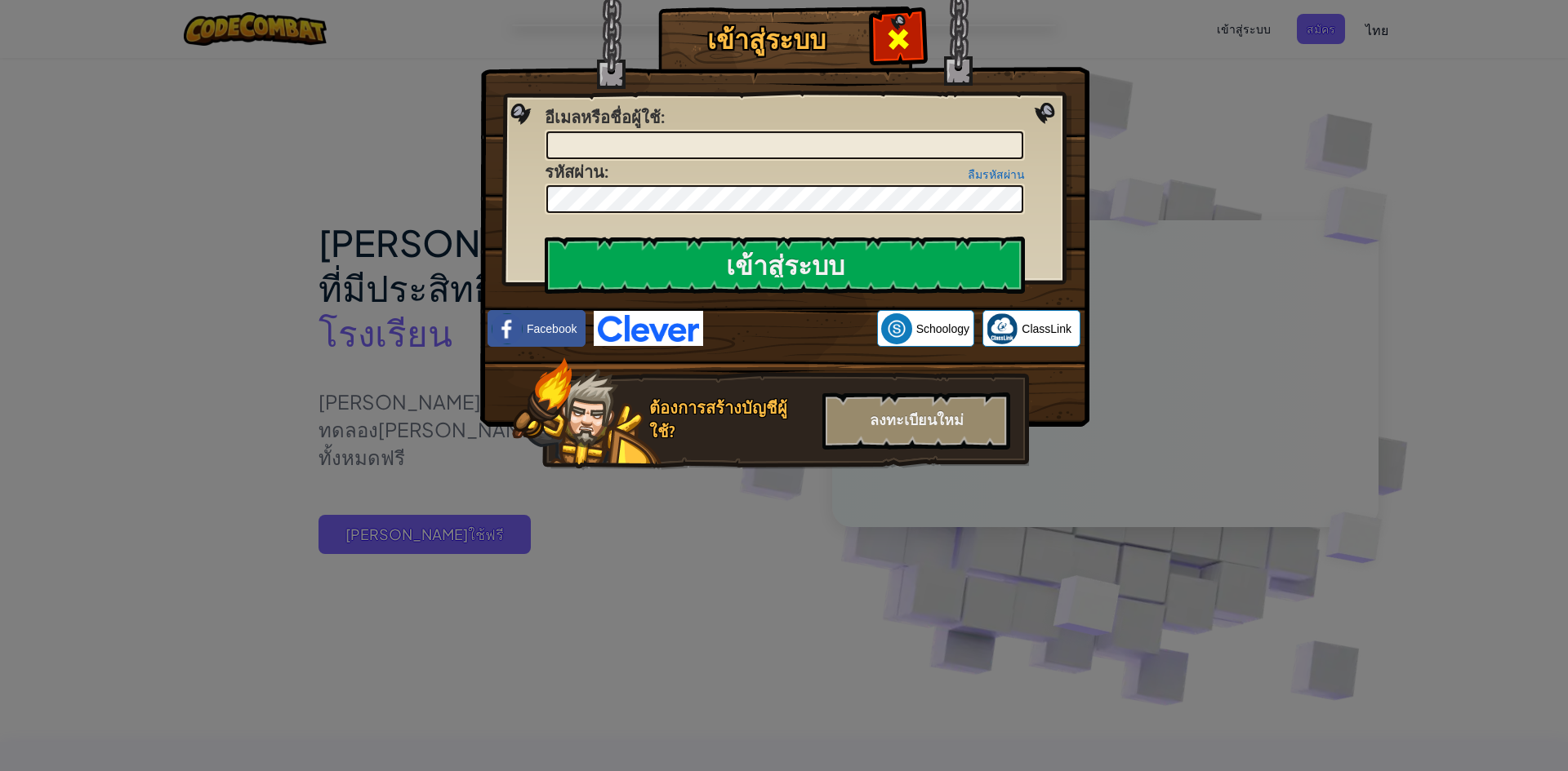
click at [887, 28] on span at bounding box center [898, 39] width 26 height 26
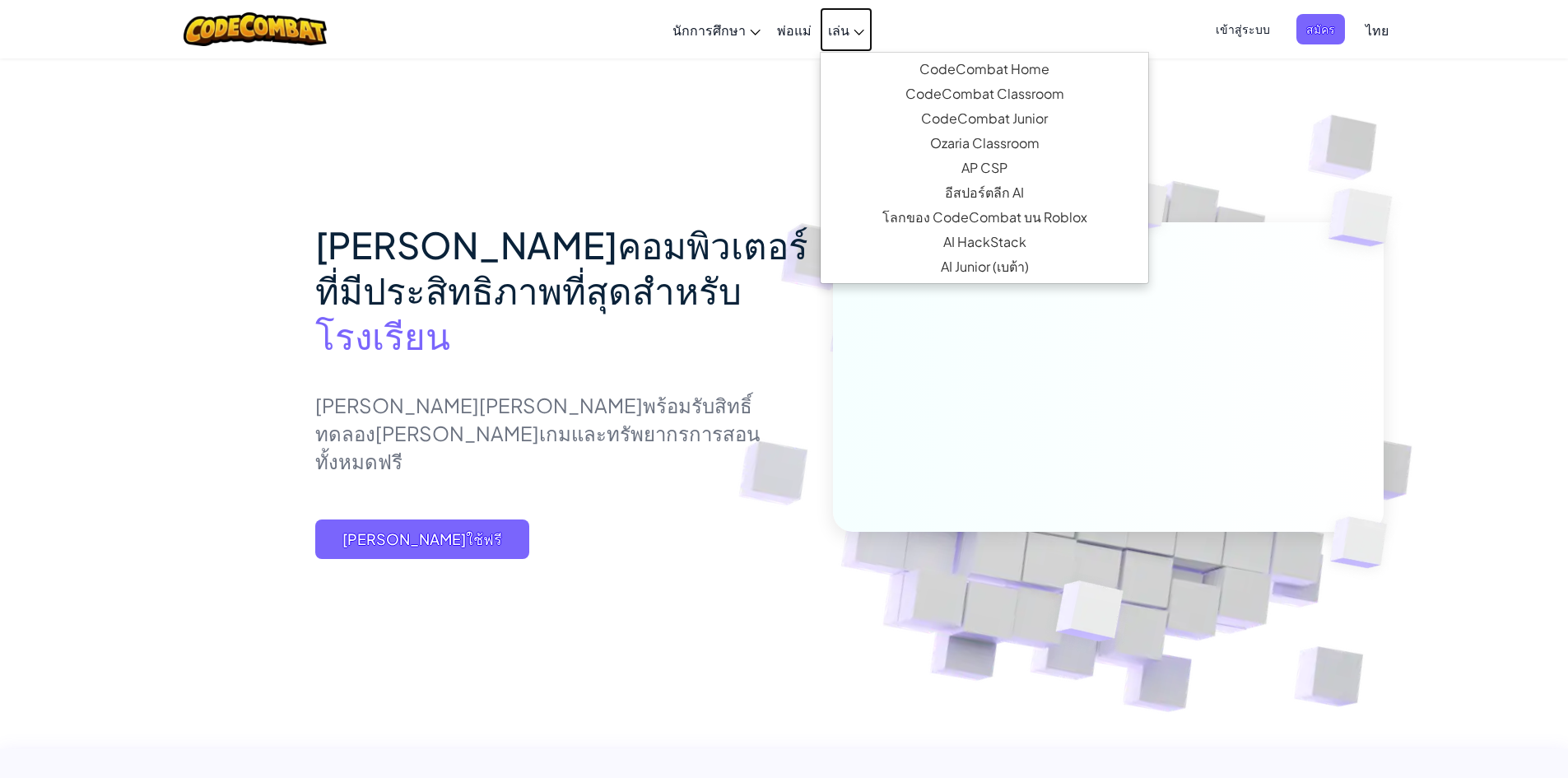
click at [845, 33] on span "เล่น" at bounding box center [839, 30] width 22 height 18
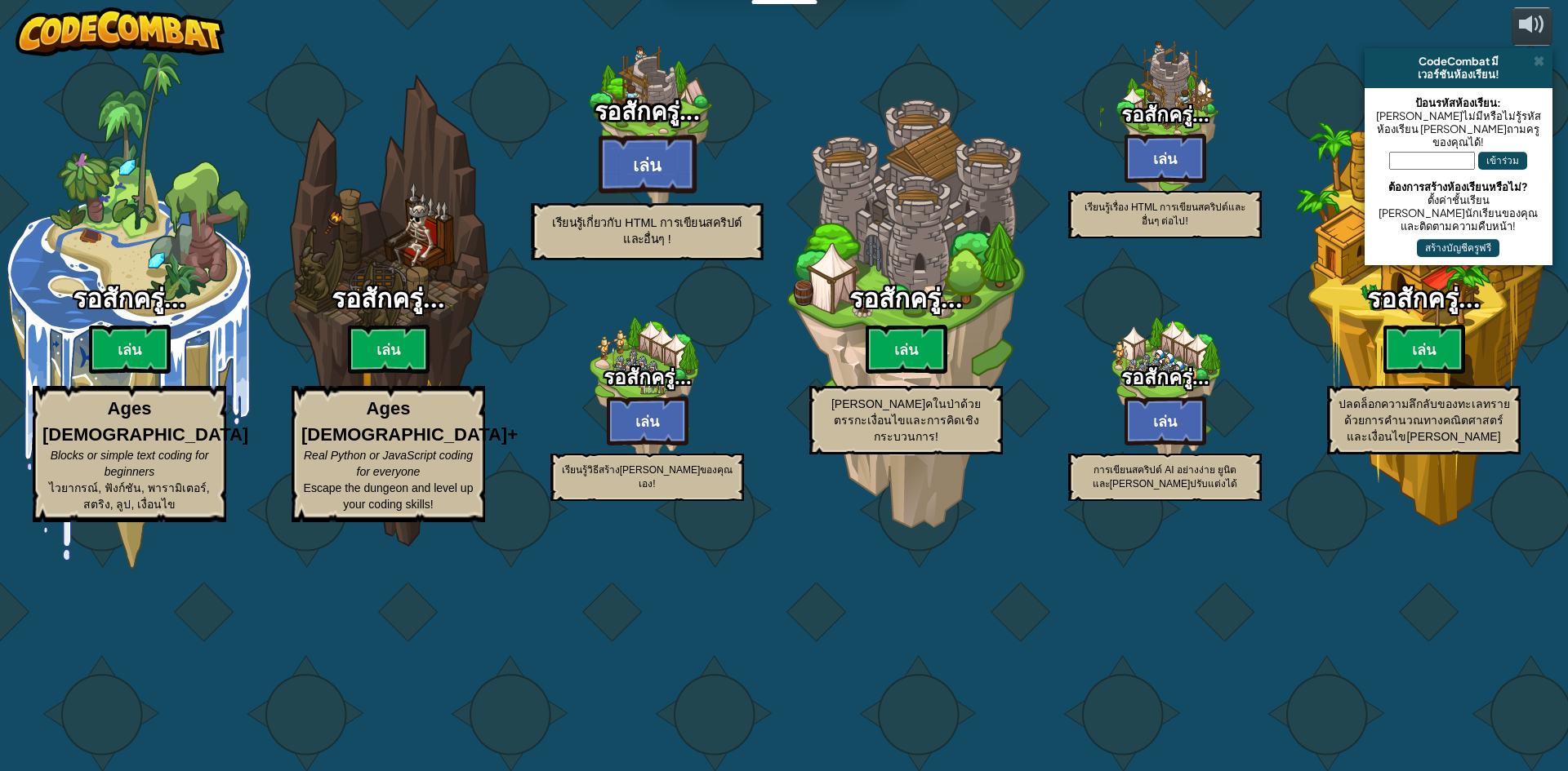
select select "th"
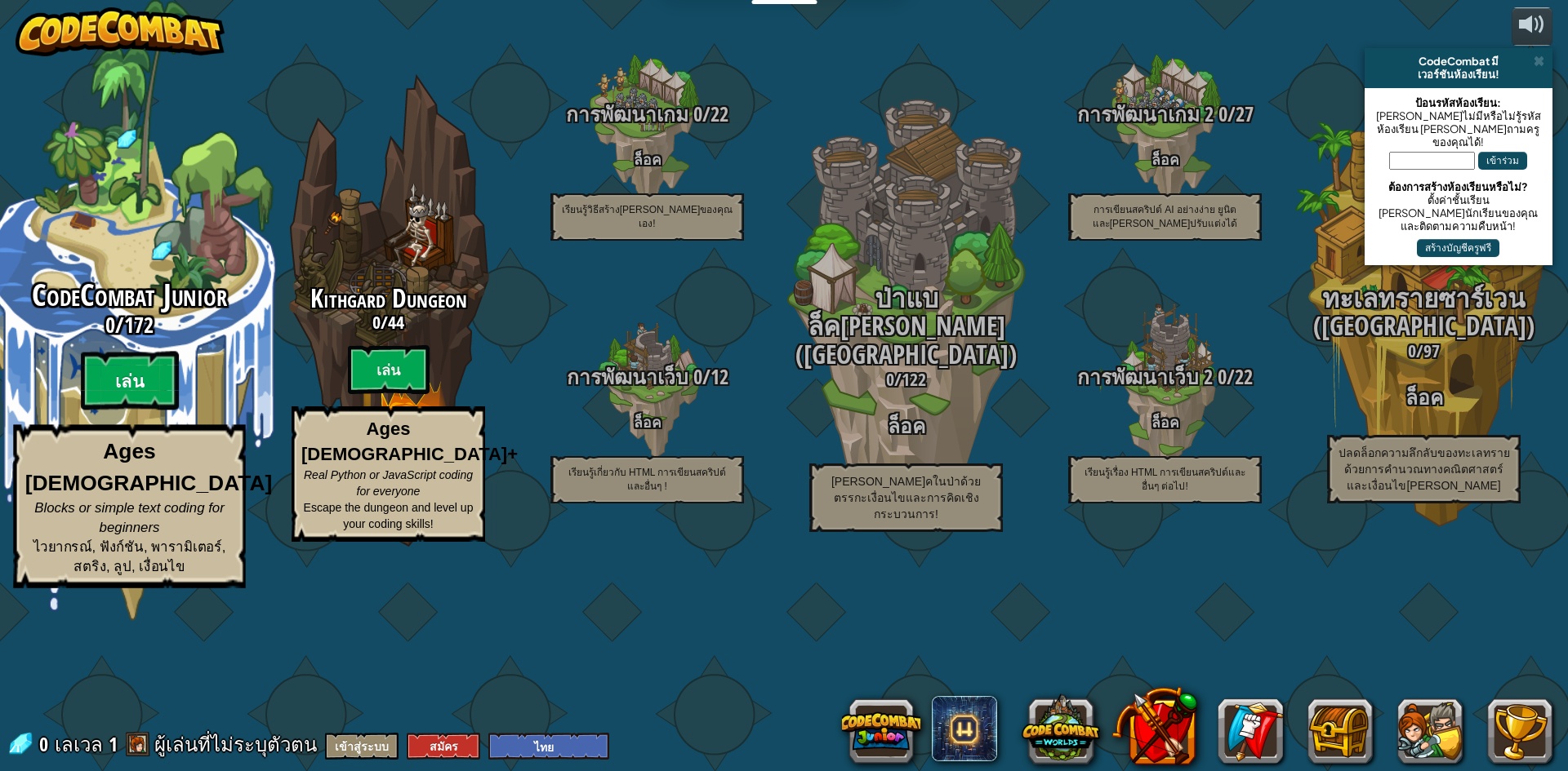
click at [124, 411] on btn "เล่น" at bounding box center [130, 381] width 98 height 58
select select "th"
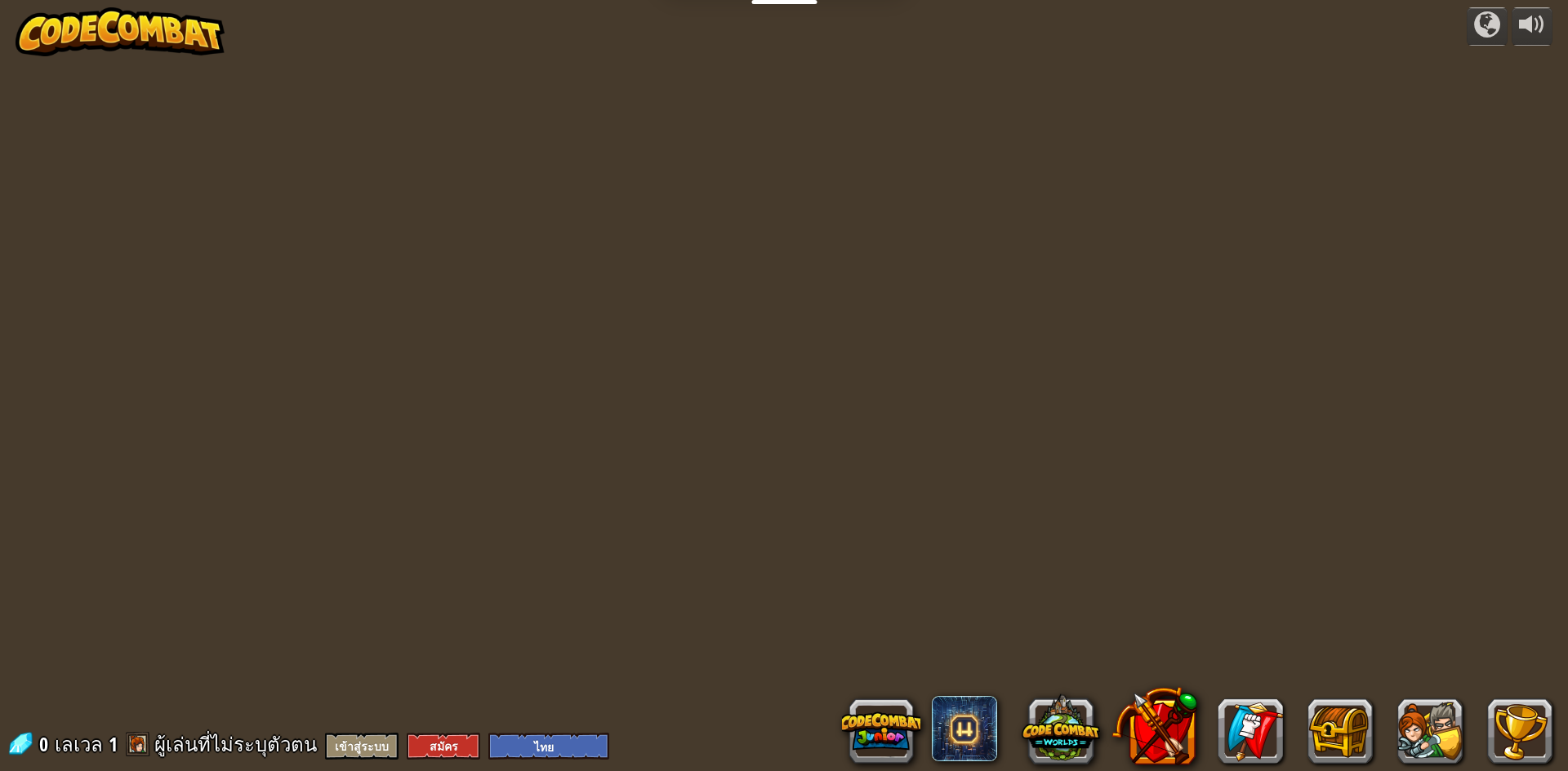
select select "th"
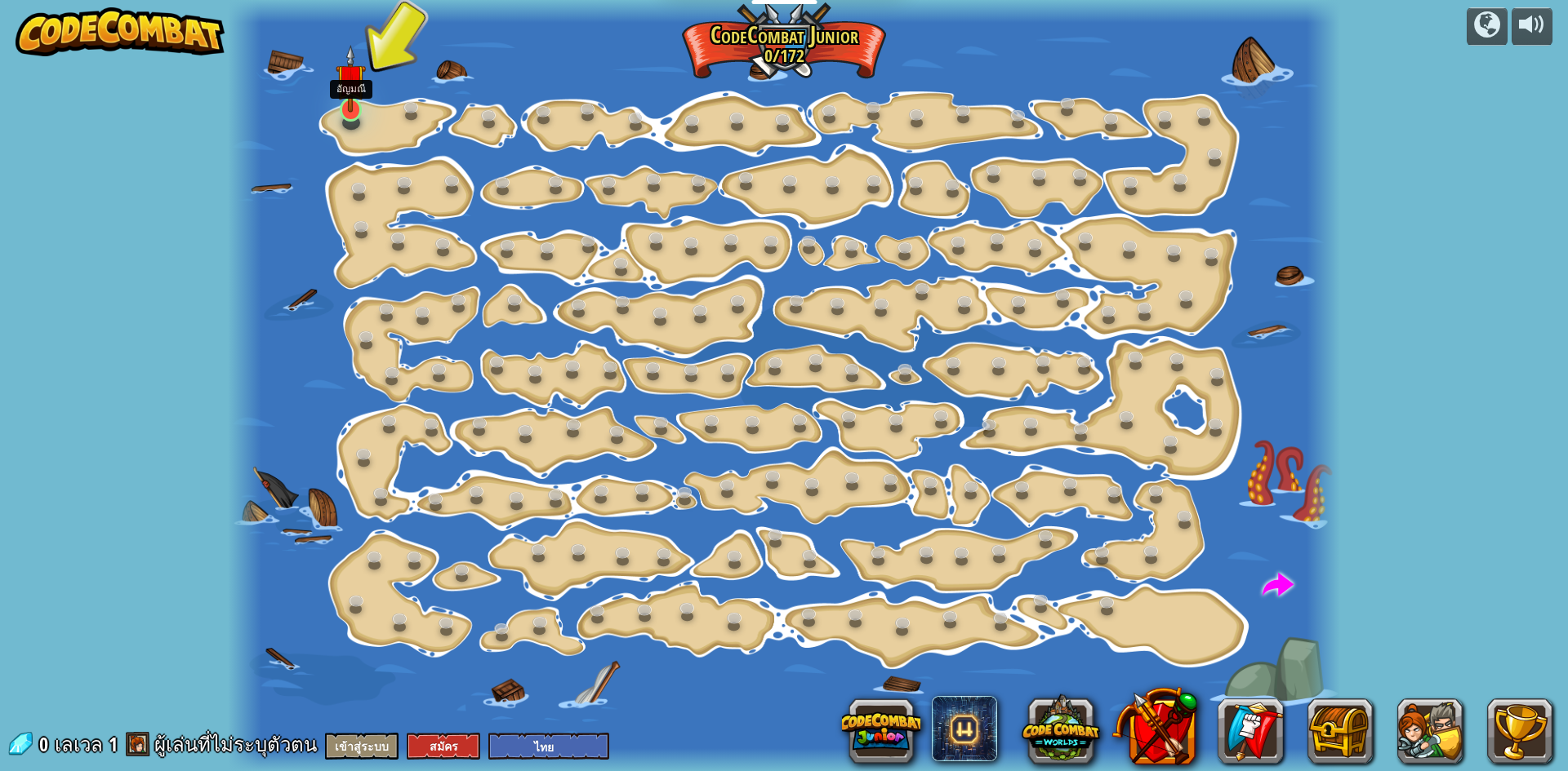
click at [356, 111] on img at bounding box center [351, 79] width 29 height 68
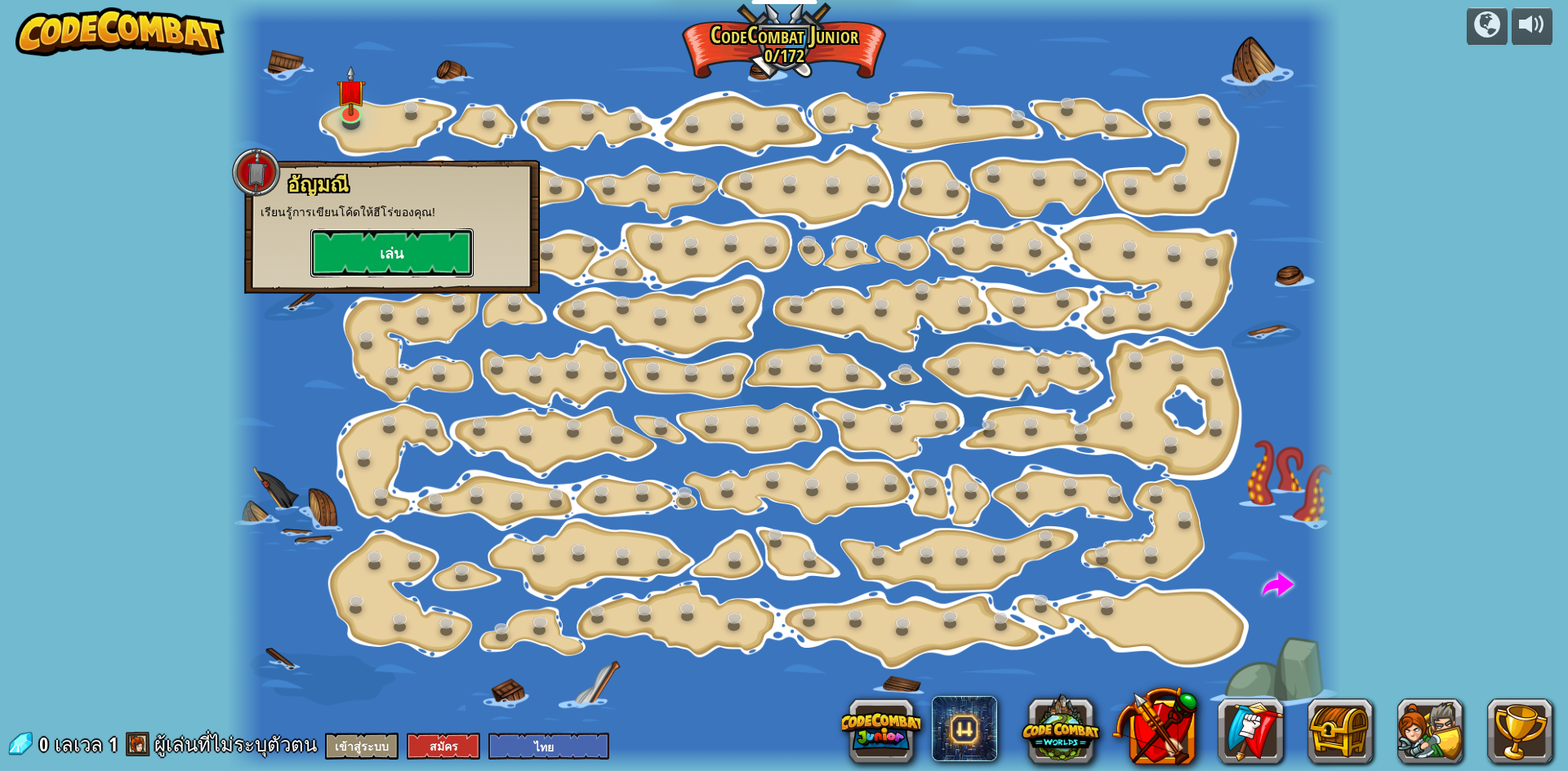
click at [422, 261] on button "เล่น" at bounding box center [392, 253] width 164 height 49
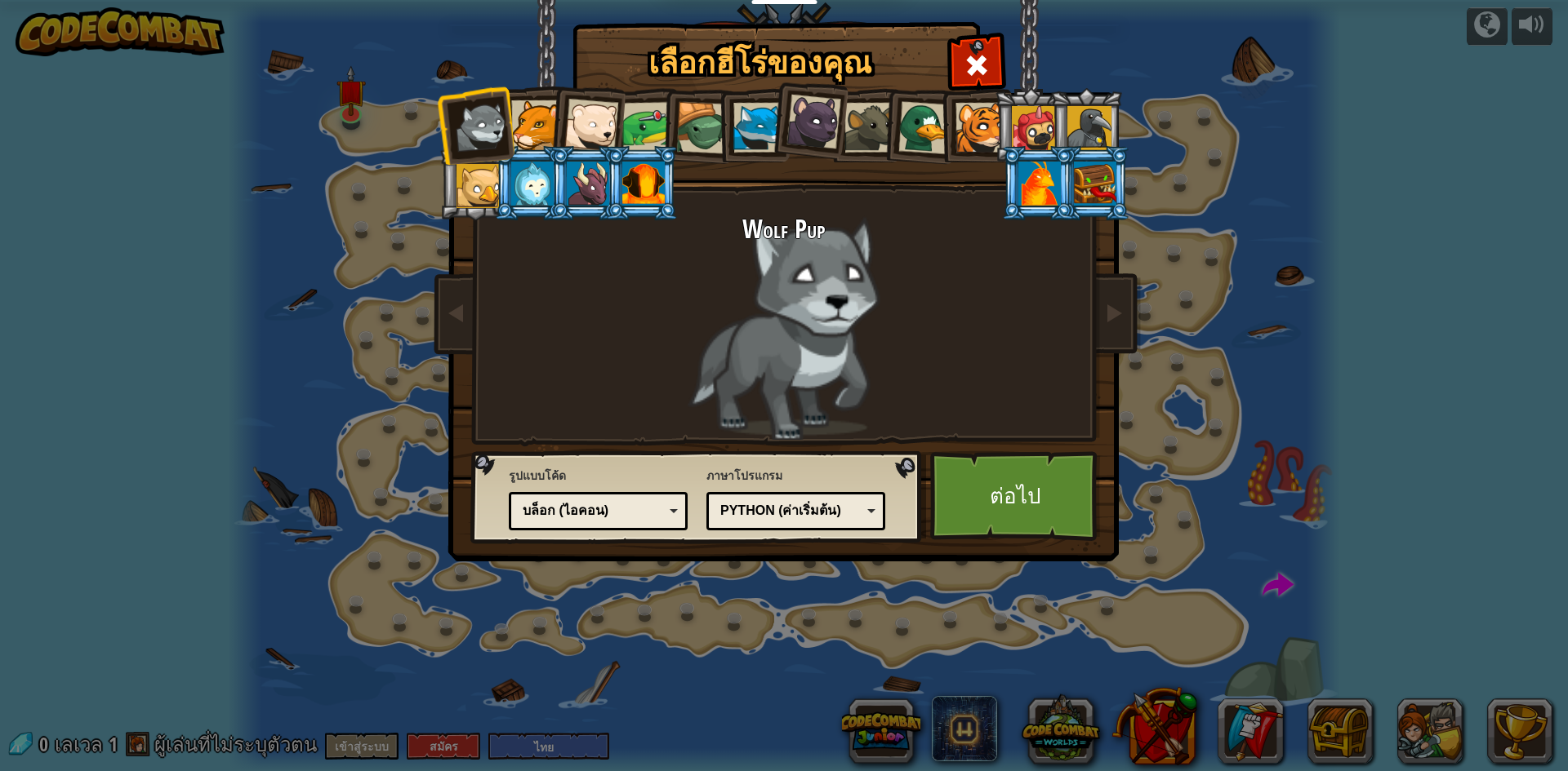
click at [556, 128] on li at bounding box center [586, 123] width 80 height 80
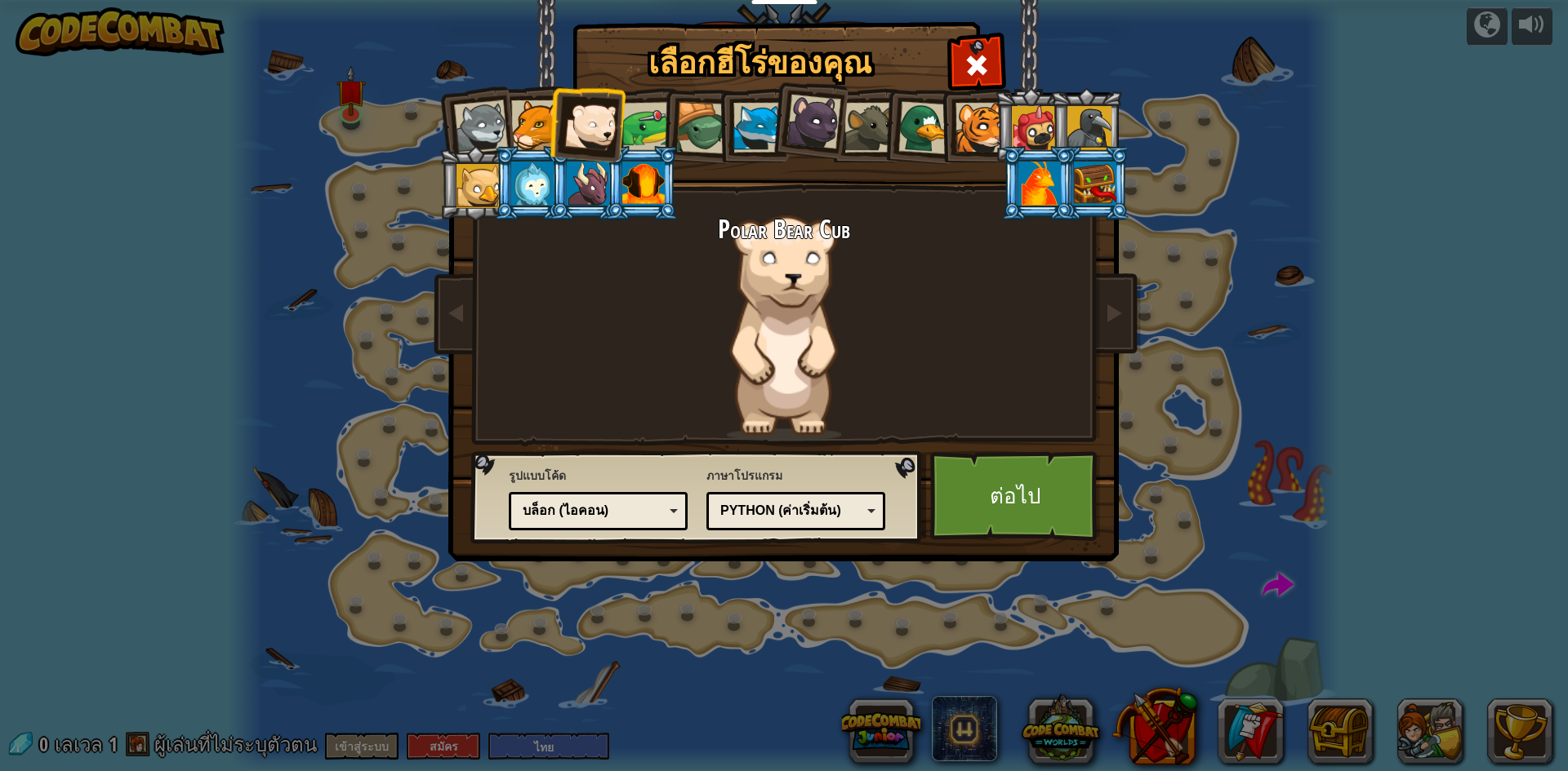
click at [520, 124] on div at bounding box center [536, 125] width 50 height 50
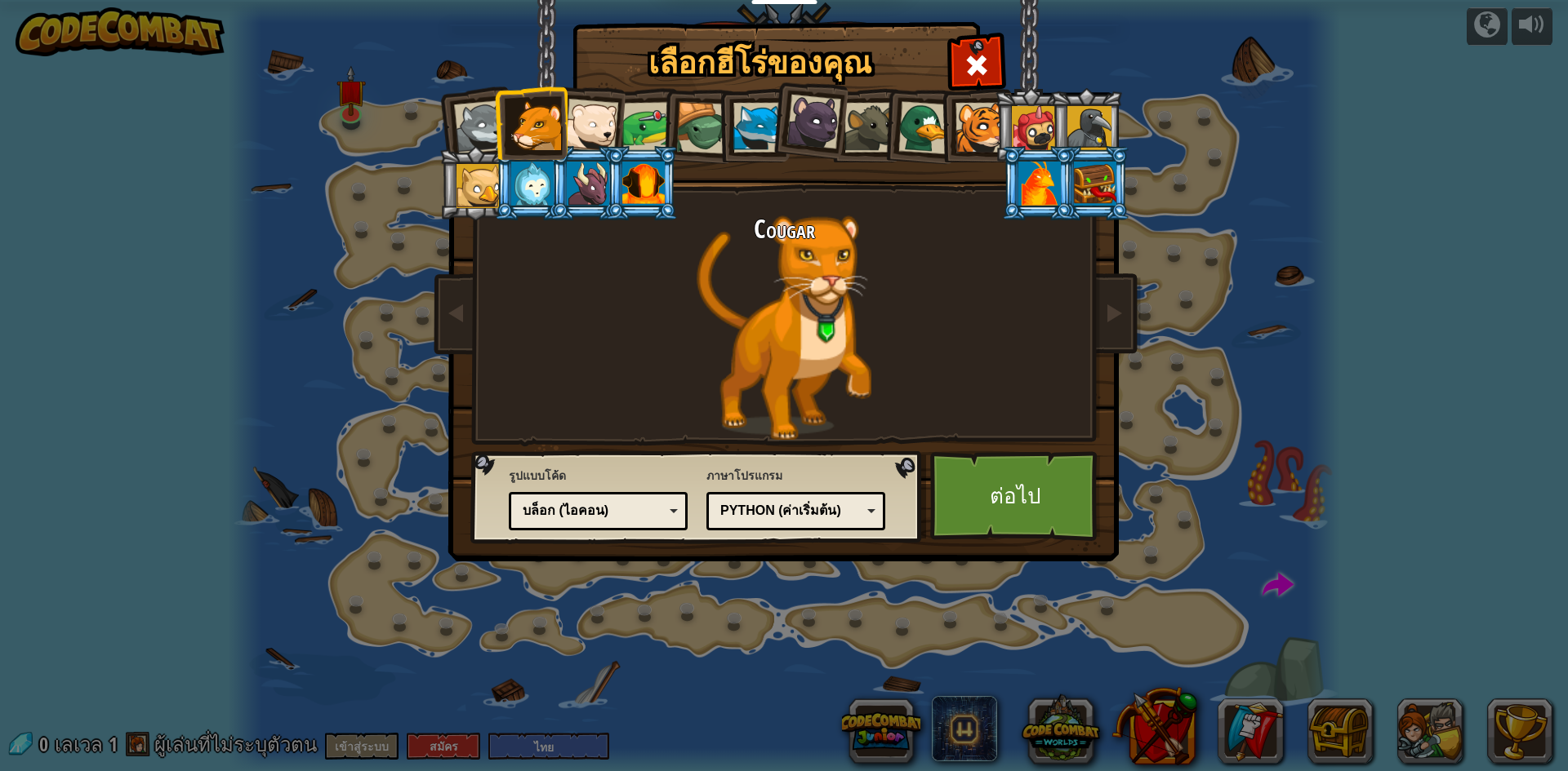
click at [536, 170] on div at bounding box center [533, 183] width 43 height 44
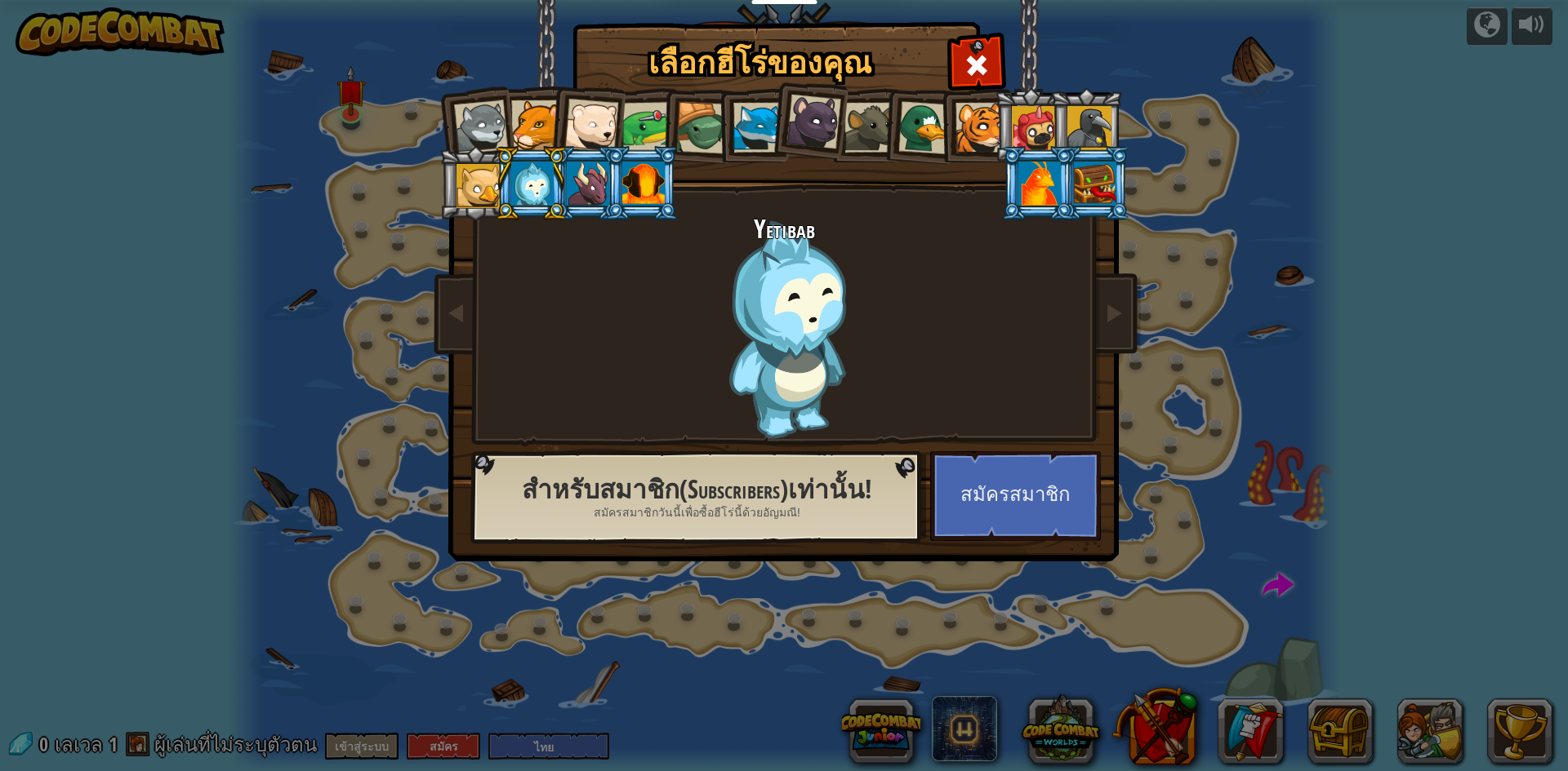
click at [478, 134] on div at bounding box center [480, 127] width 54 height 54
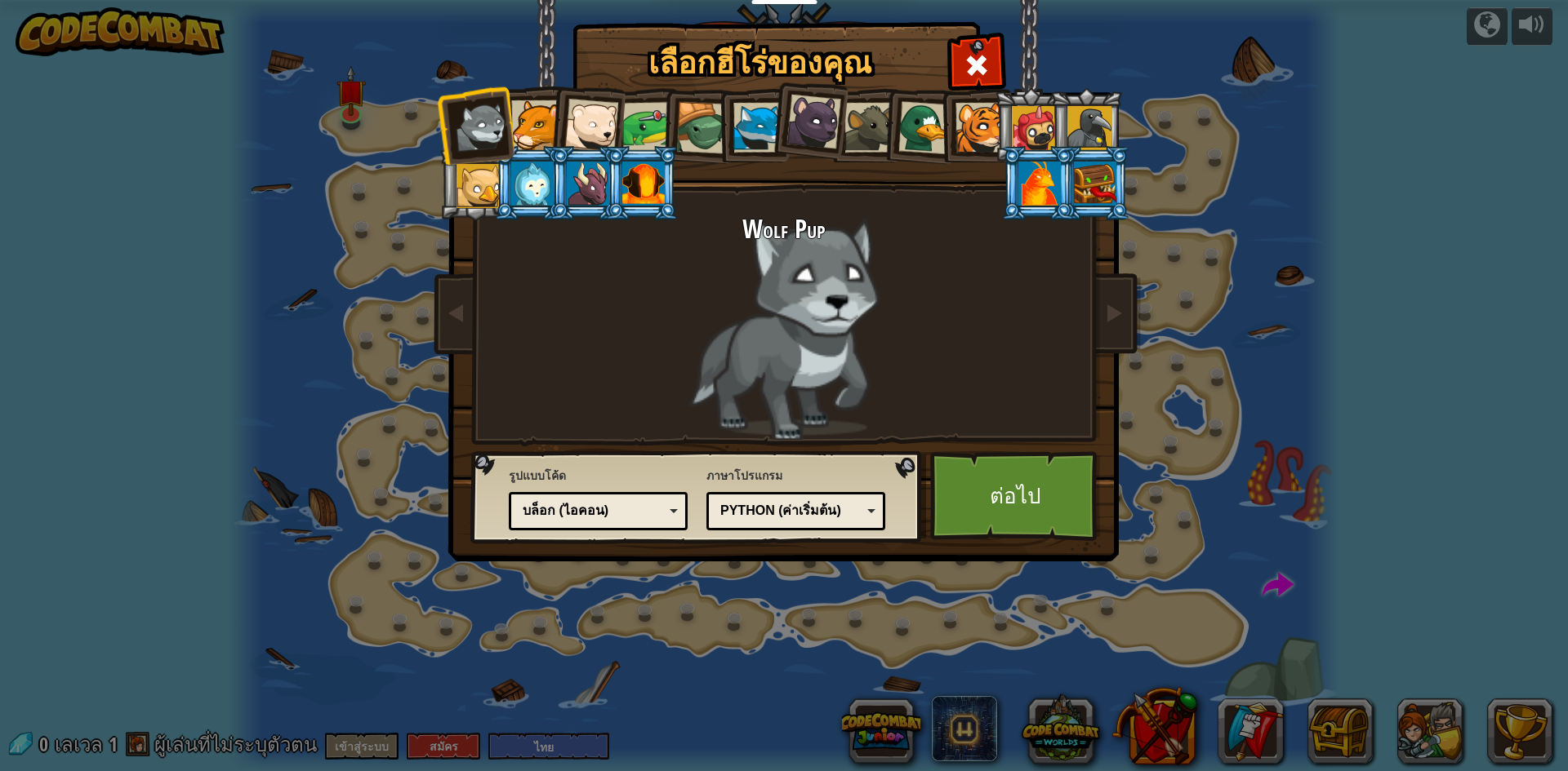
click at [532, 126] on div at bounding box center [536, 125] width 50 height 50
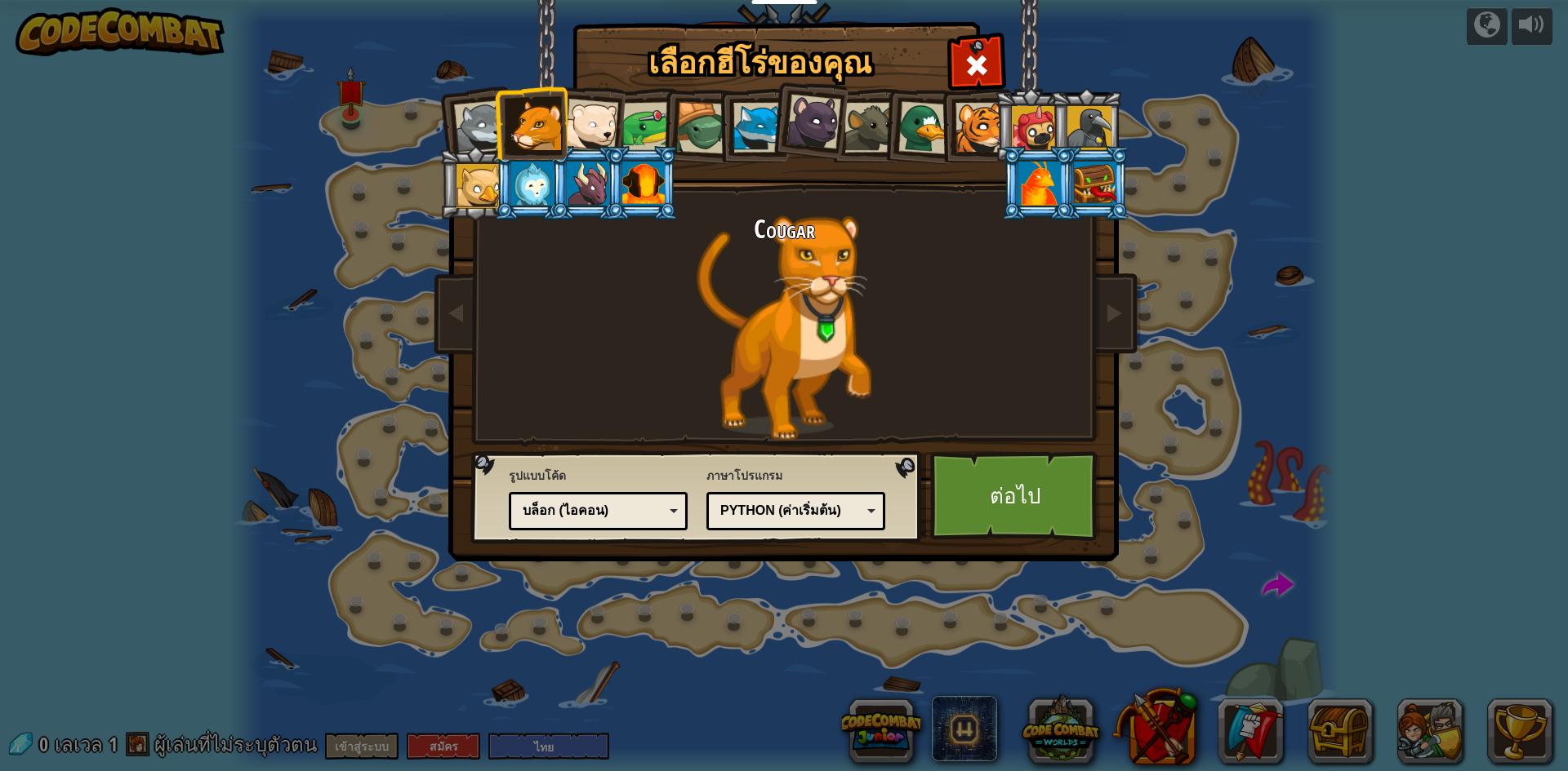
click at [976, 114] on div at bounding box center [980, 128] width 50 height 50
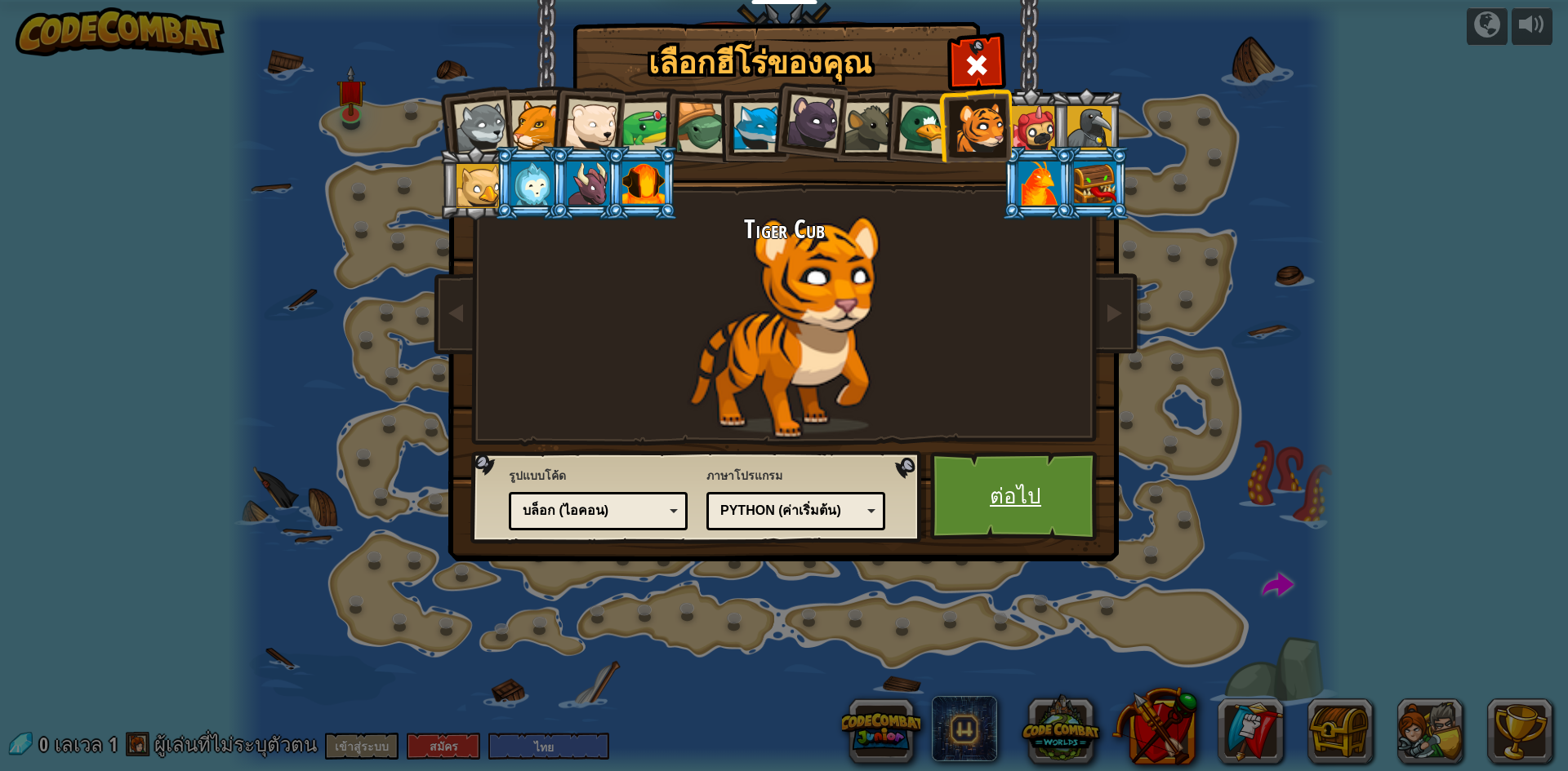
click at [979, 500] on link "ต่อไป" at bounding box center [1015, 496] width 170 height 90
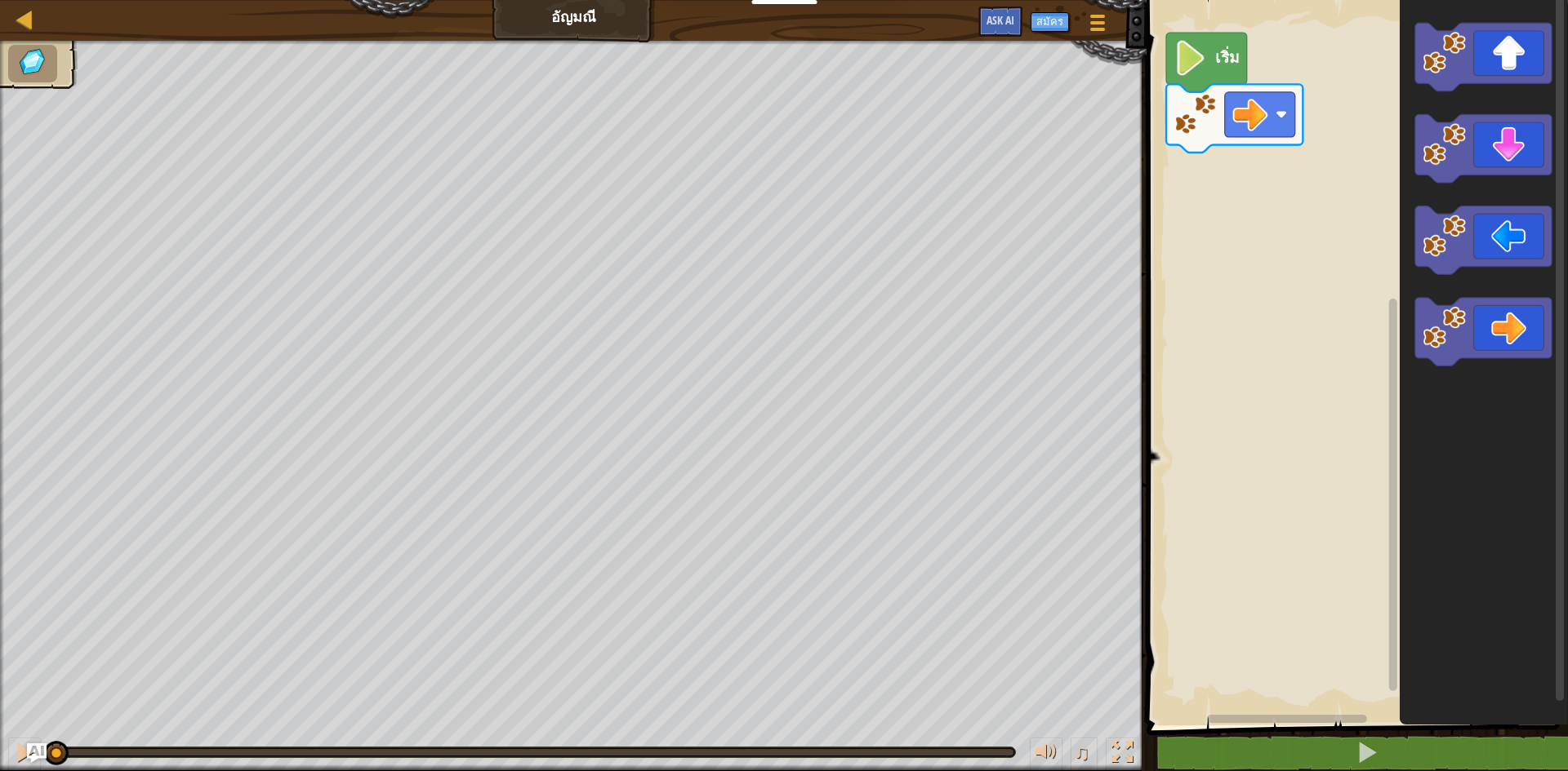
click at [1214, 41] on icon "พื้นที่ทำงาน Blockly" at bounding box center [1206, 62] width 81 height 59
click at [1229, 68] on icon "พื้นที่ทำงาน Blockly" at bounding box center [1206, 62] width 81 height 59
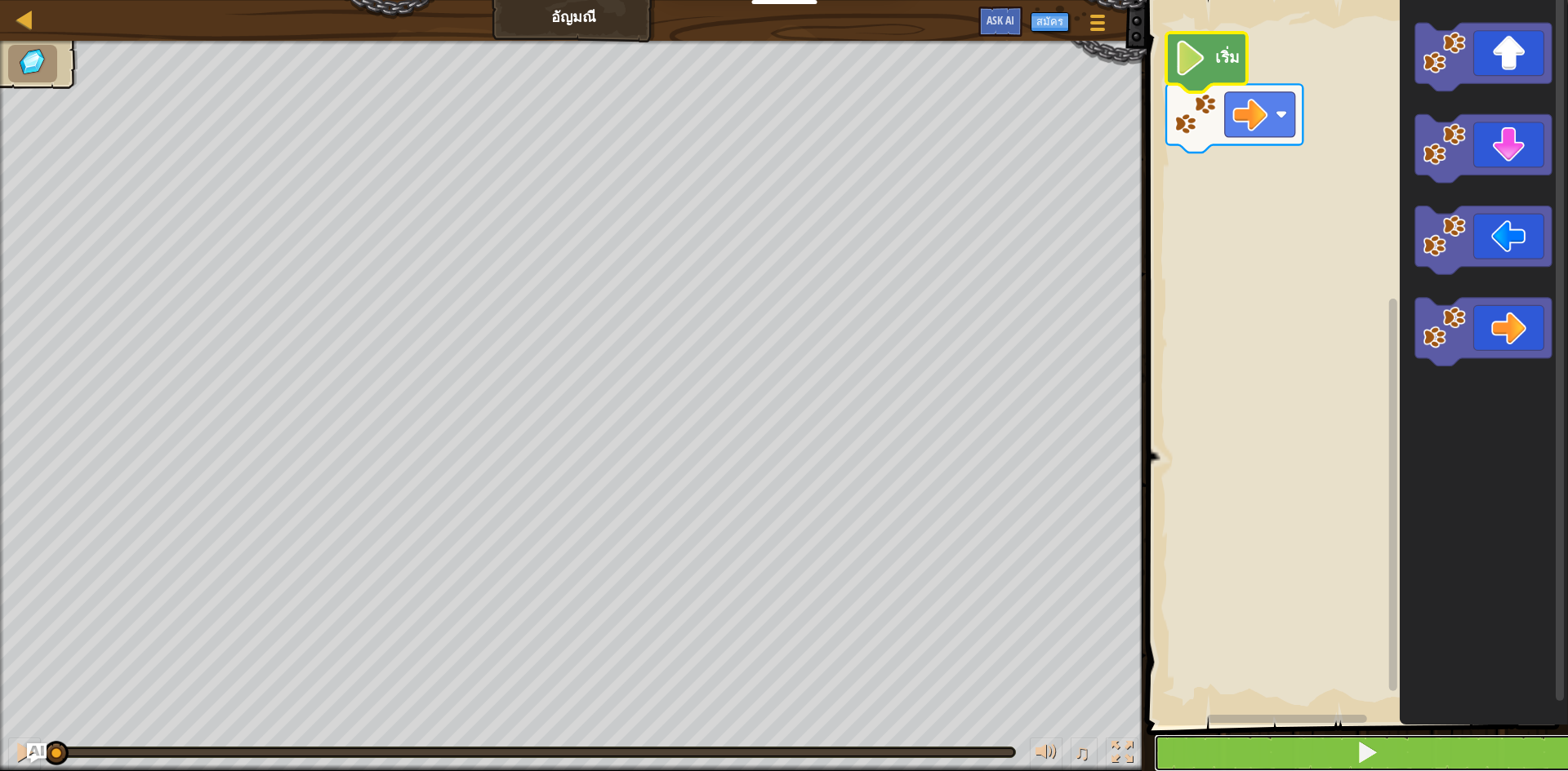
click at [1402, 735] on button at bounding box center [1367, 753] width 427 height 38
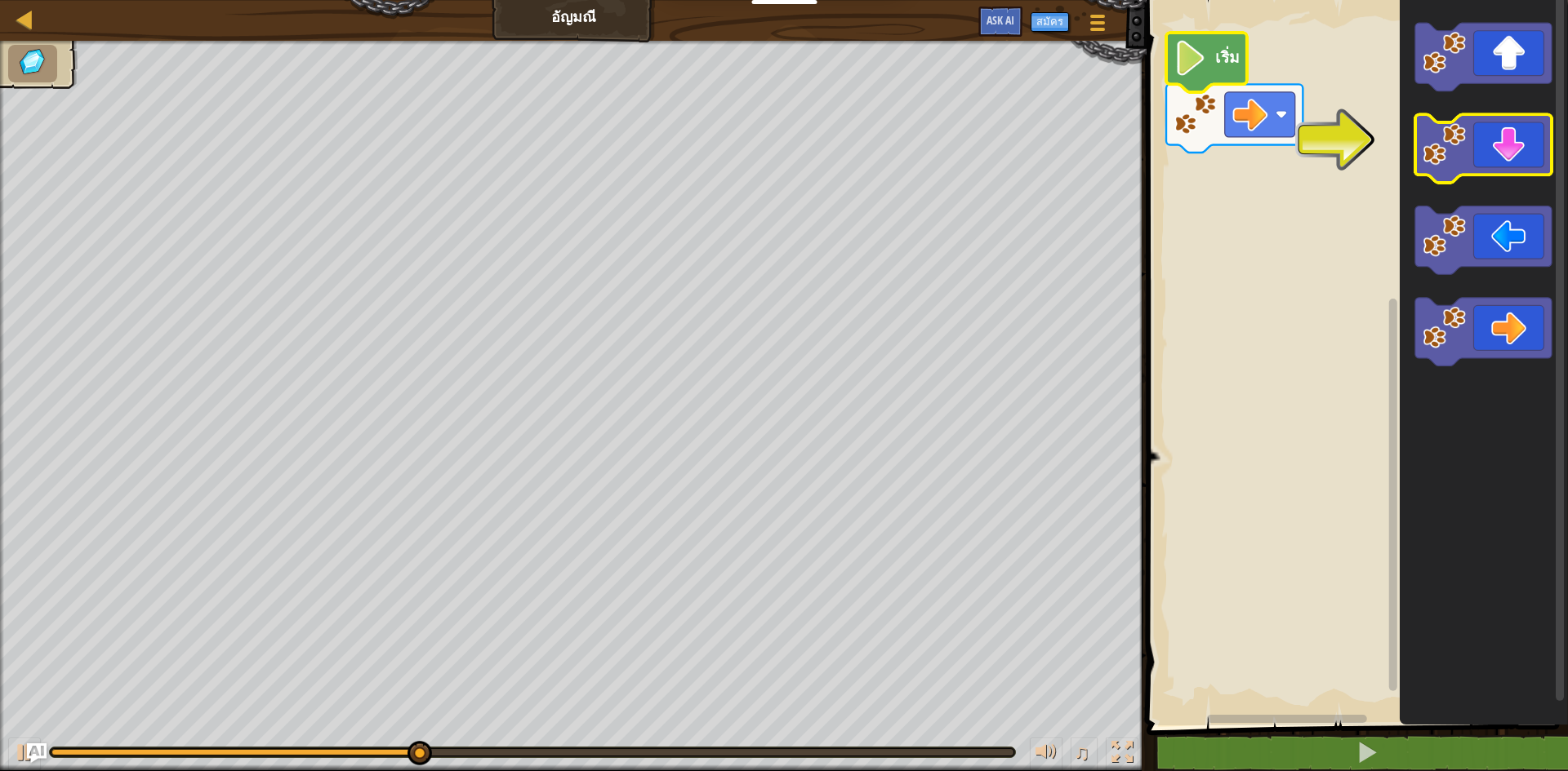
click at [1459, 165] on image "พื้นที่ทำงาน Blockly" at bounding box center [1444, 145] width 43 height 43
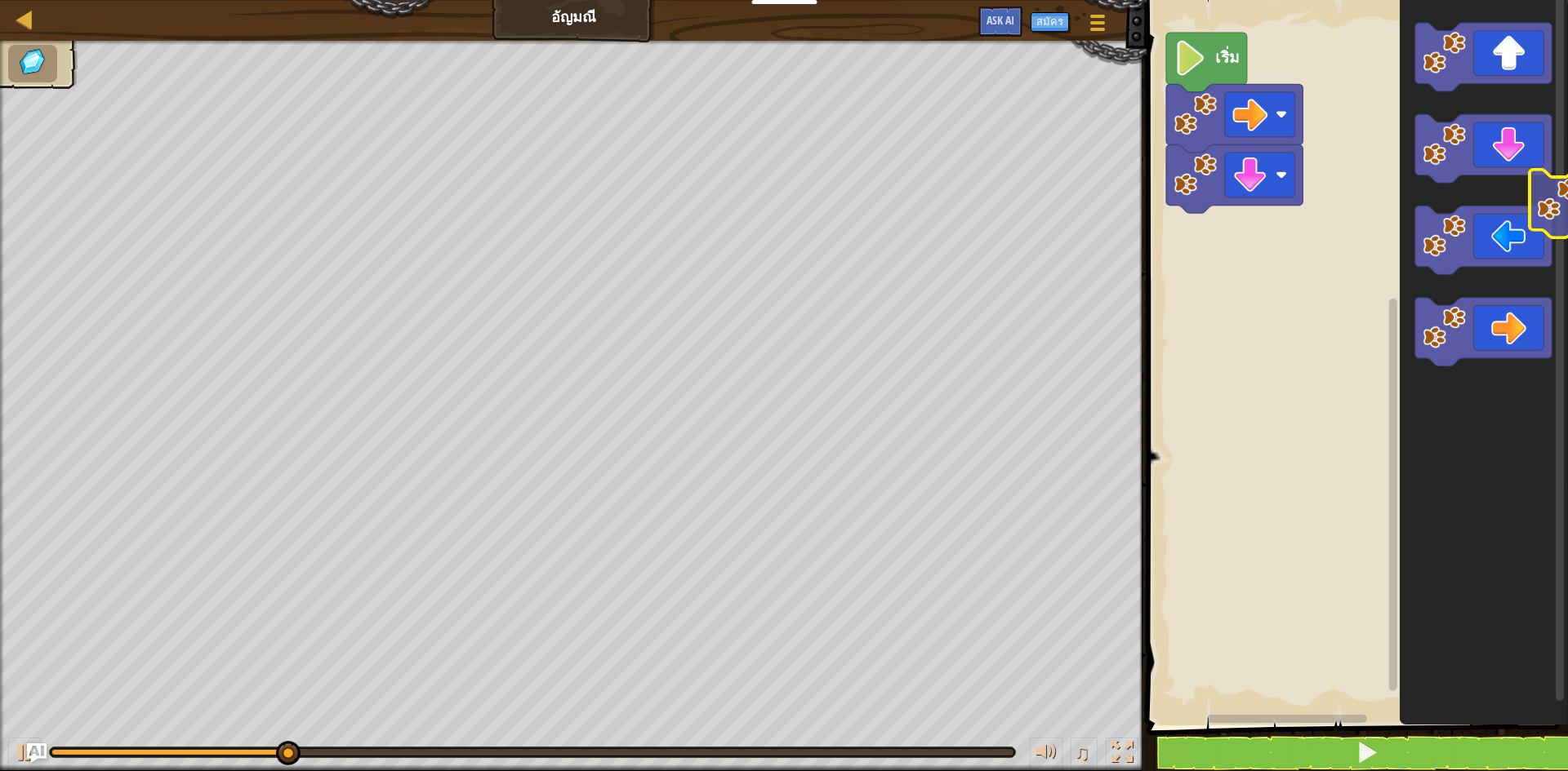
click at [1554, 220] on div "เริ่ม" at bounding box center [1355, 359] width 427 height 734
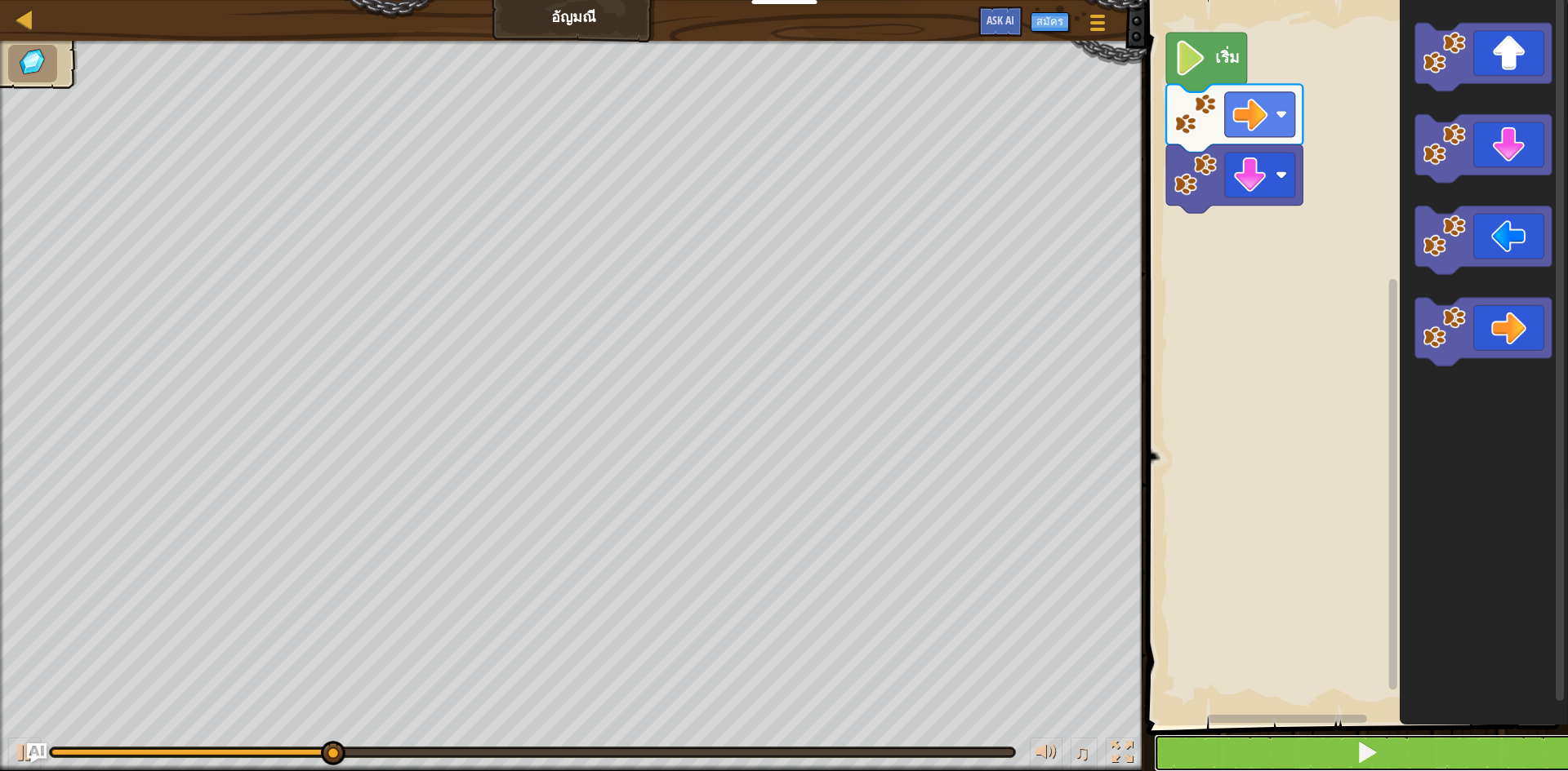
click at [1376, 761] on span at bounding box center [1366, 752] width 22 height 22
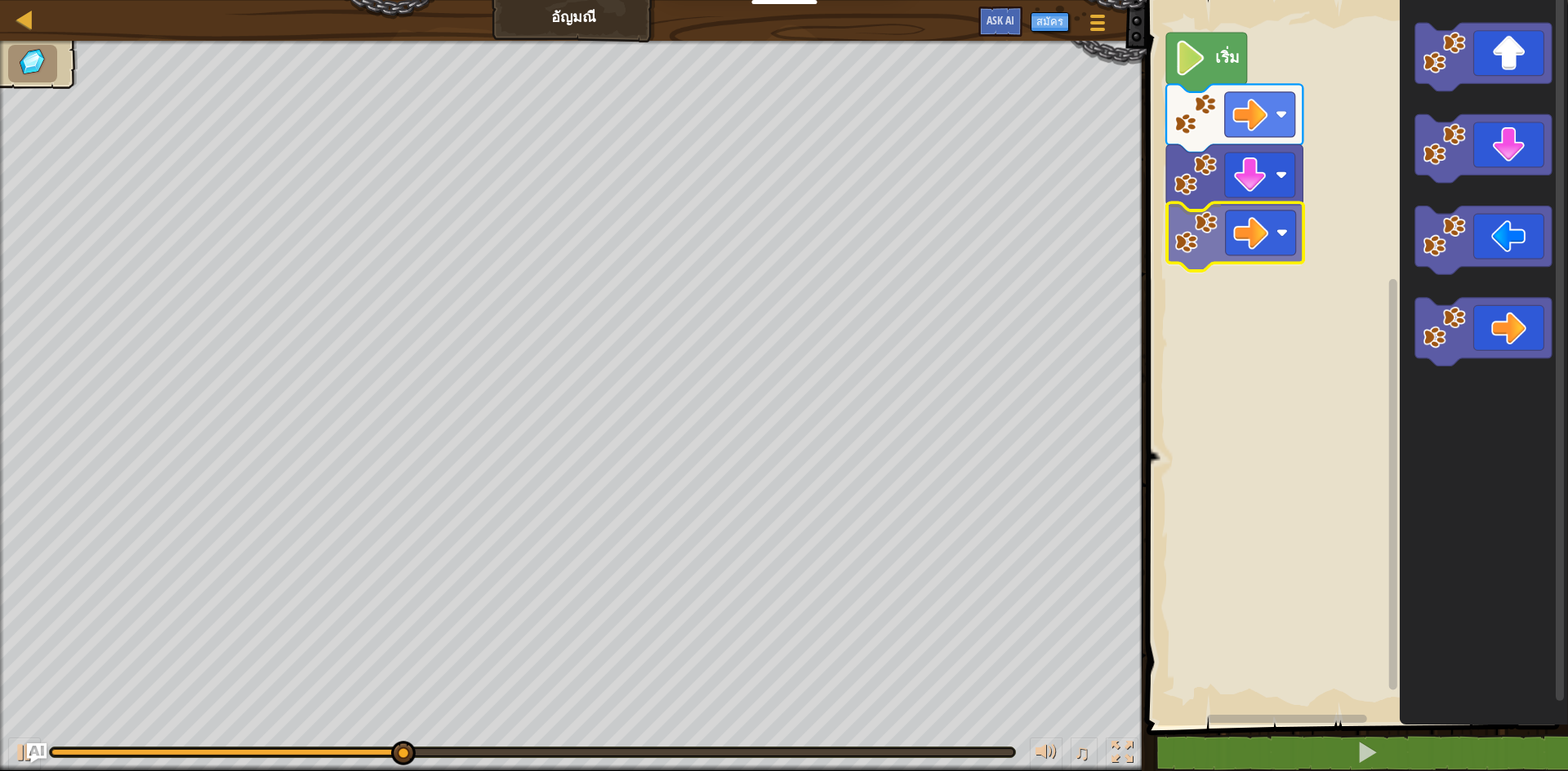
click at [1192, 248] on div "เริ่ม" at bounding box center [1355, 359] width 427 height 734
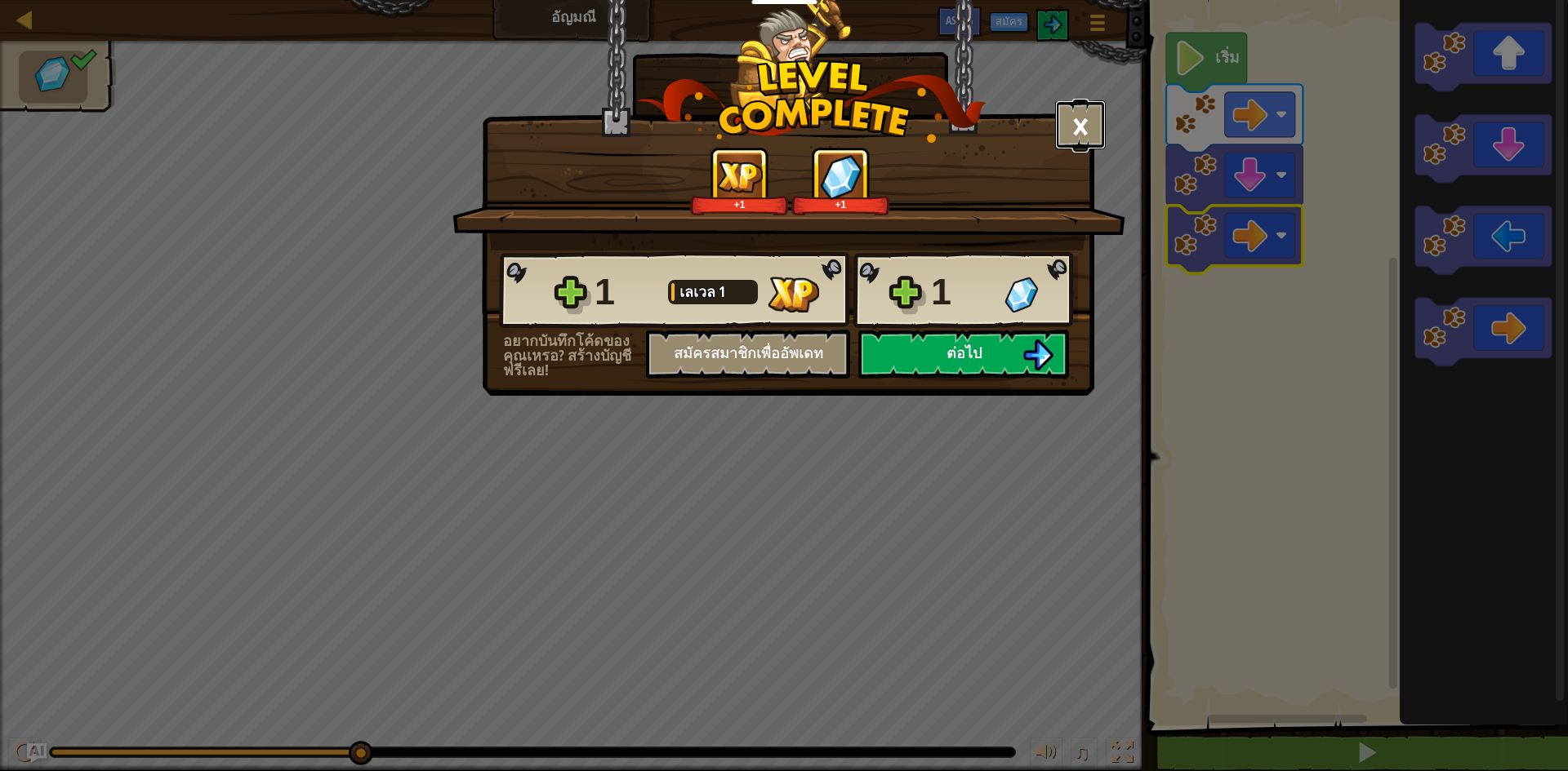
click at [1088, 128] on button "×" at bounding box center [1080, 125] width 51 height 49
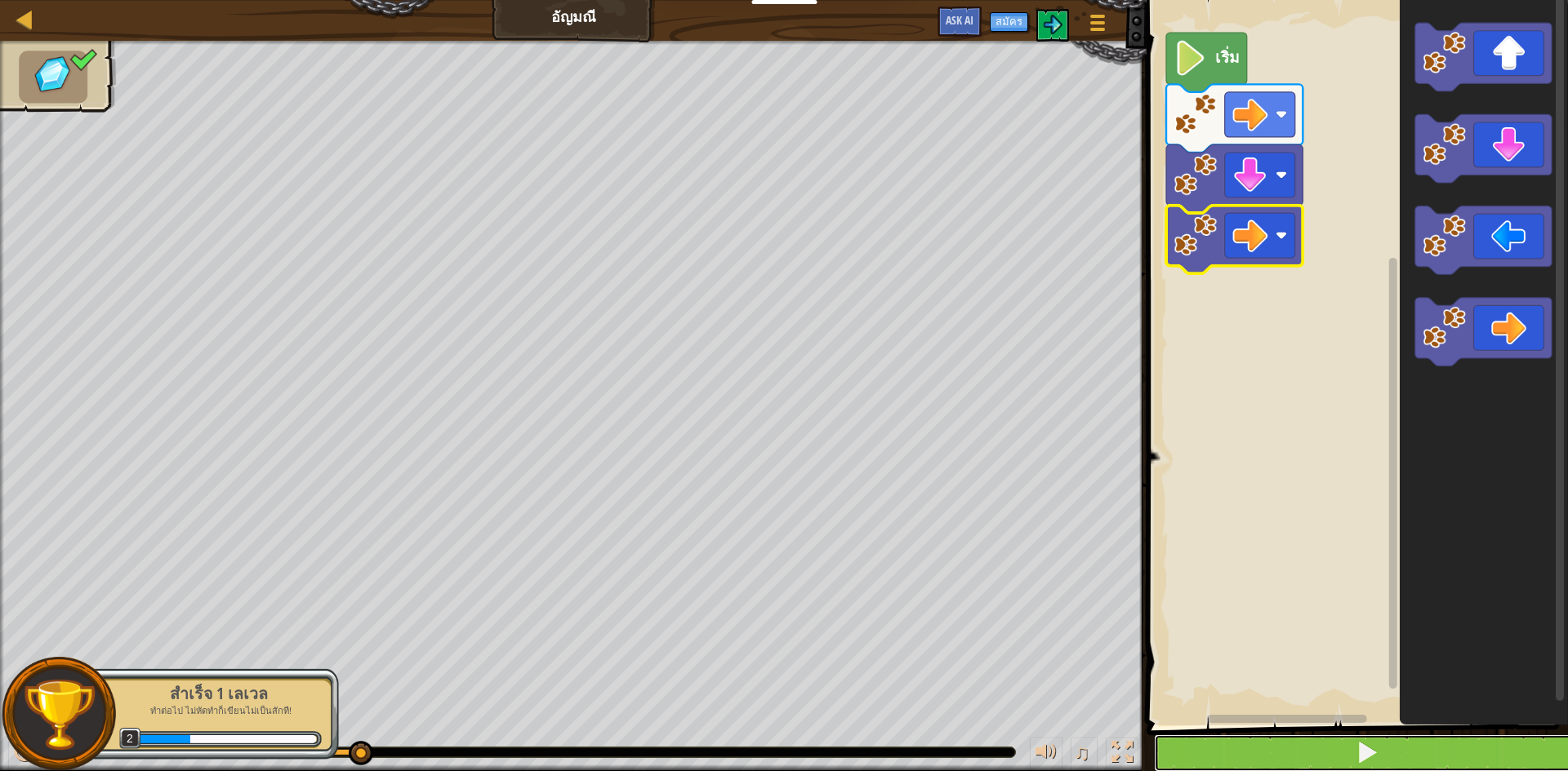
click at [1305, 745] on button at bounding box center [1367, 753] width 427 height 38
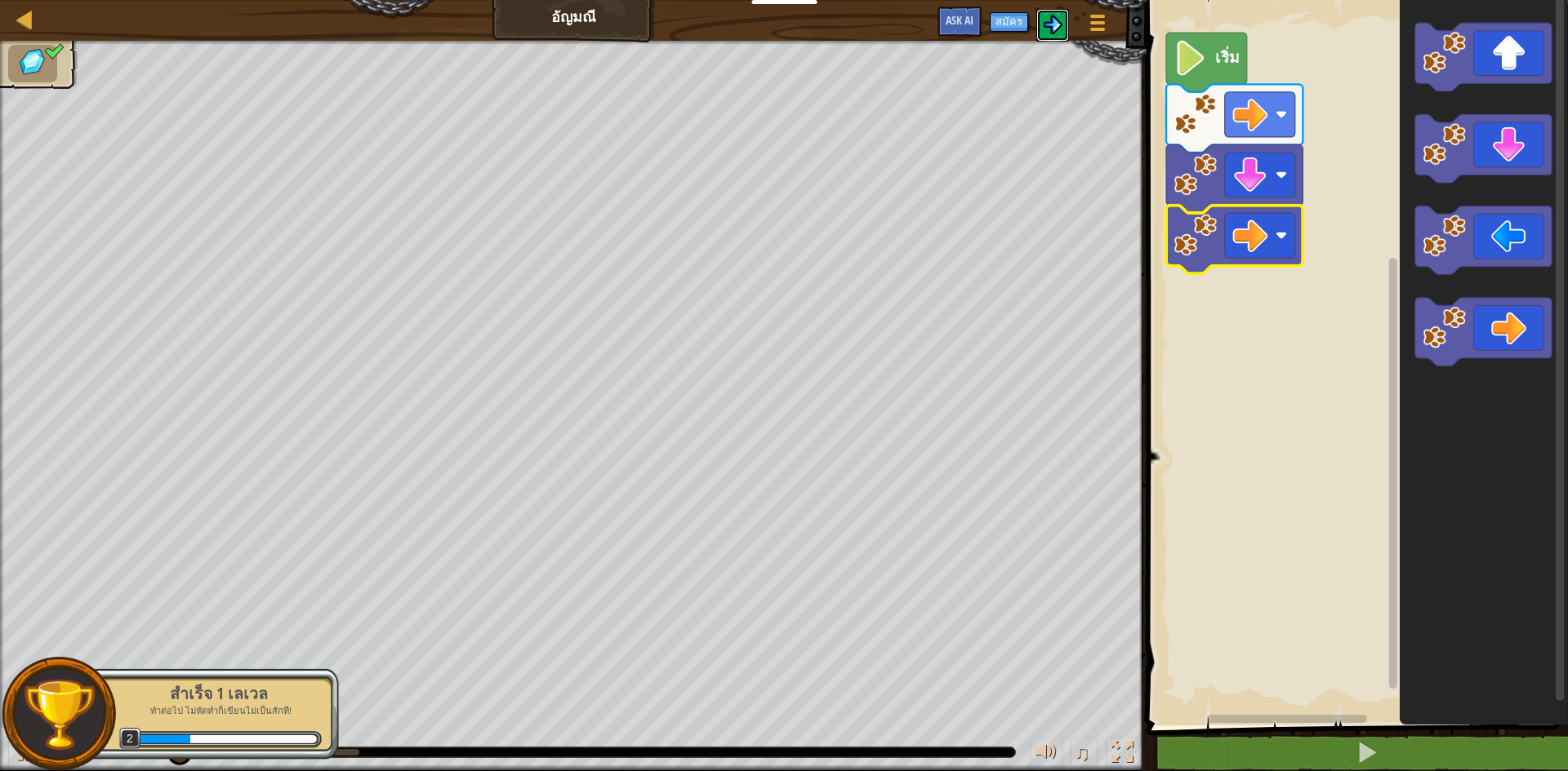
click at [1060, 22] on img at bounding box center [1053, 24] width 19 height 19
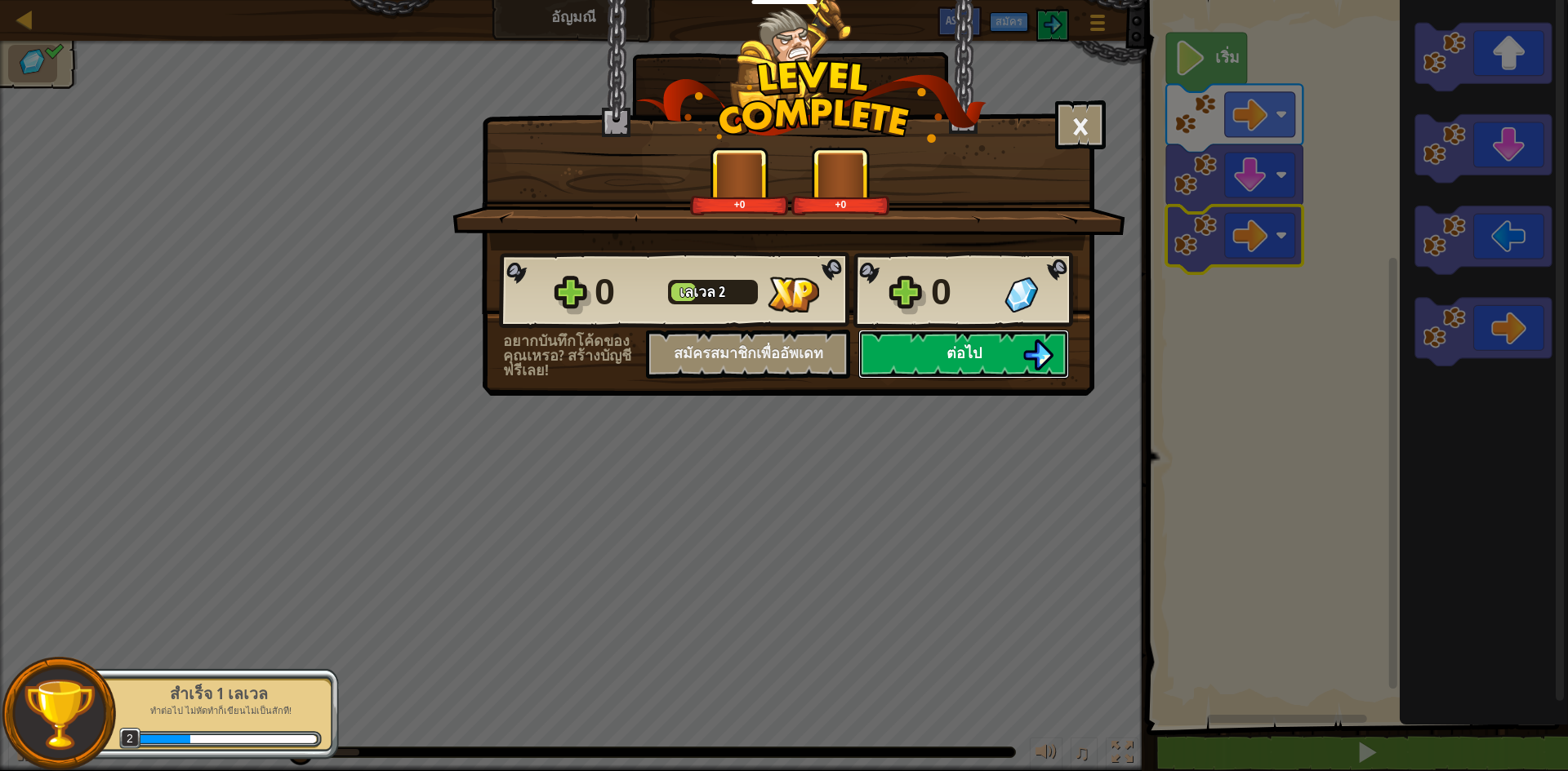
click at [959, 359] on span "ต่อไป" at bounding box center [964, 352] width 35 height 20
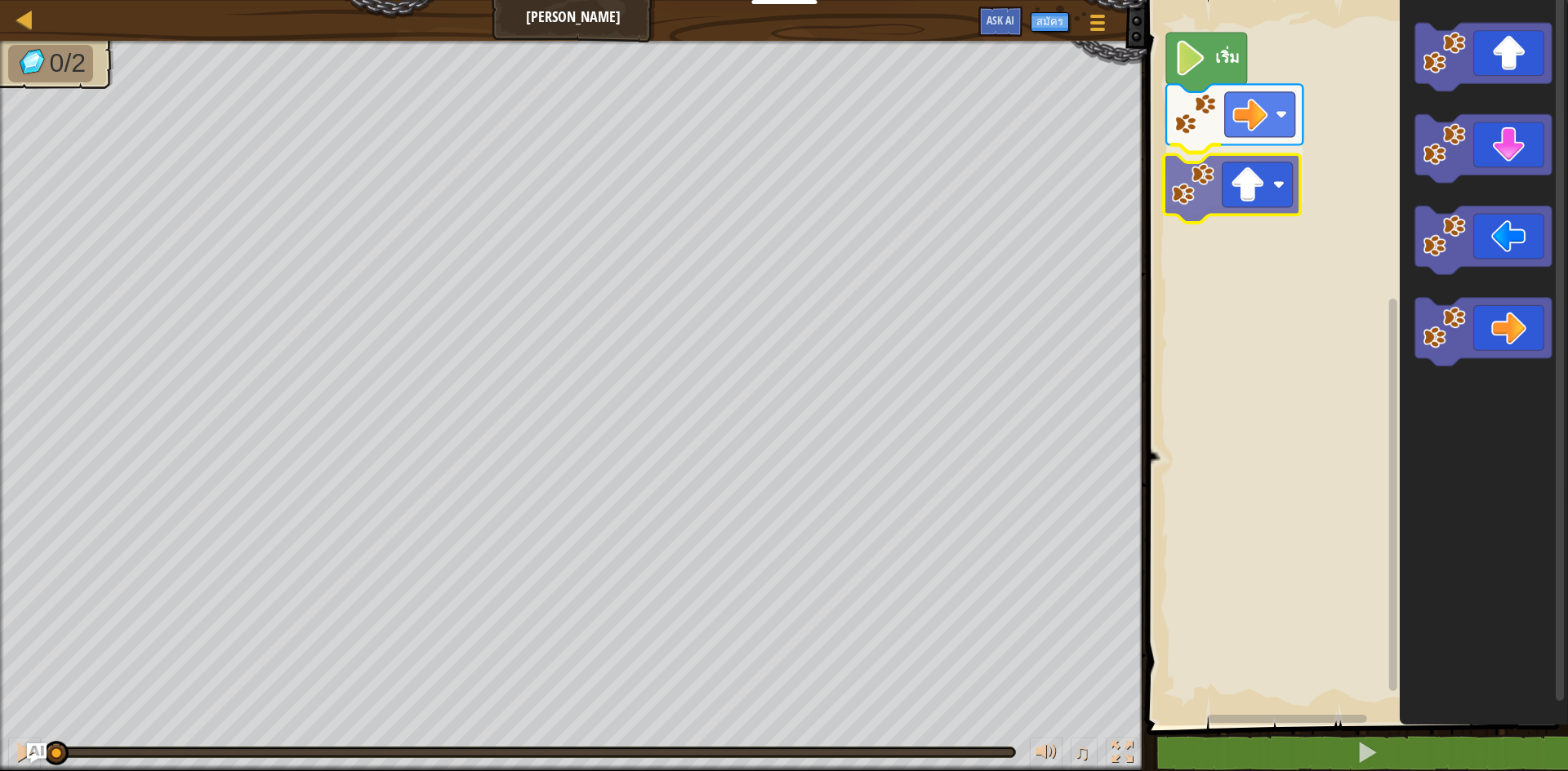
click at [1206, 201] on div "เริ่ม" at bounding box center [1355, 359] width 427 height 734
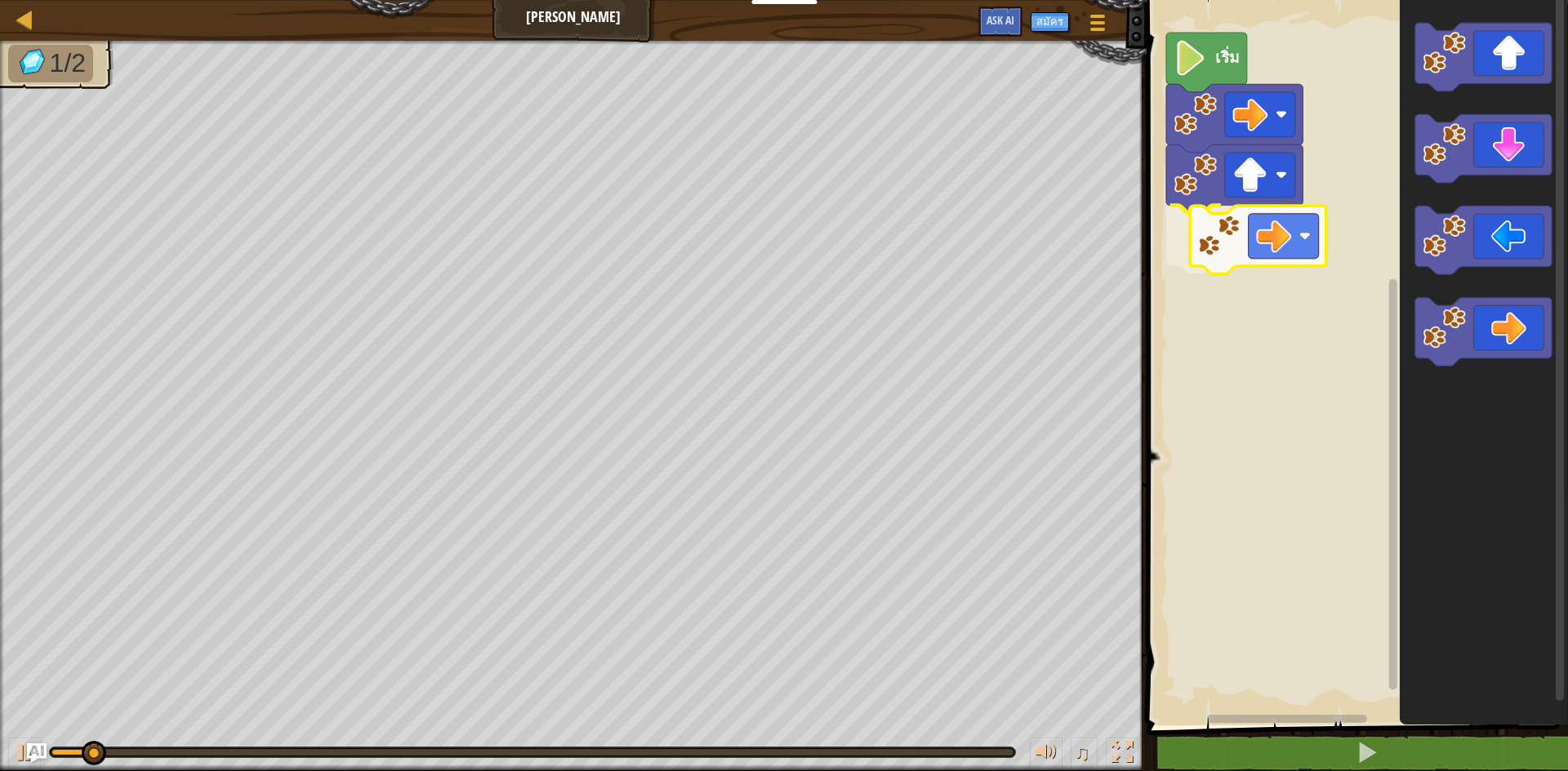
click at [1208, 250] on div "เริ่ม" at bounding box center [1355, 359] width 427 height 734
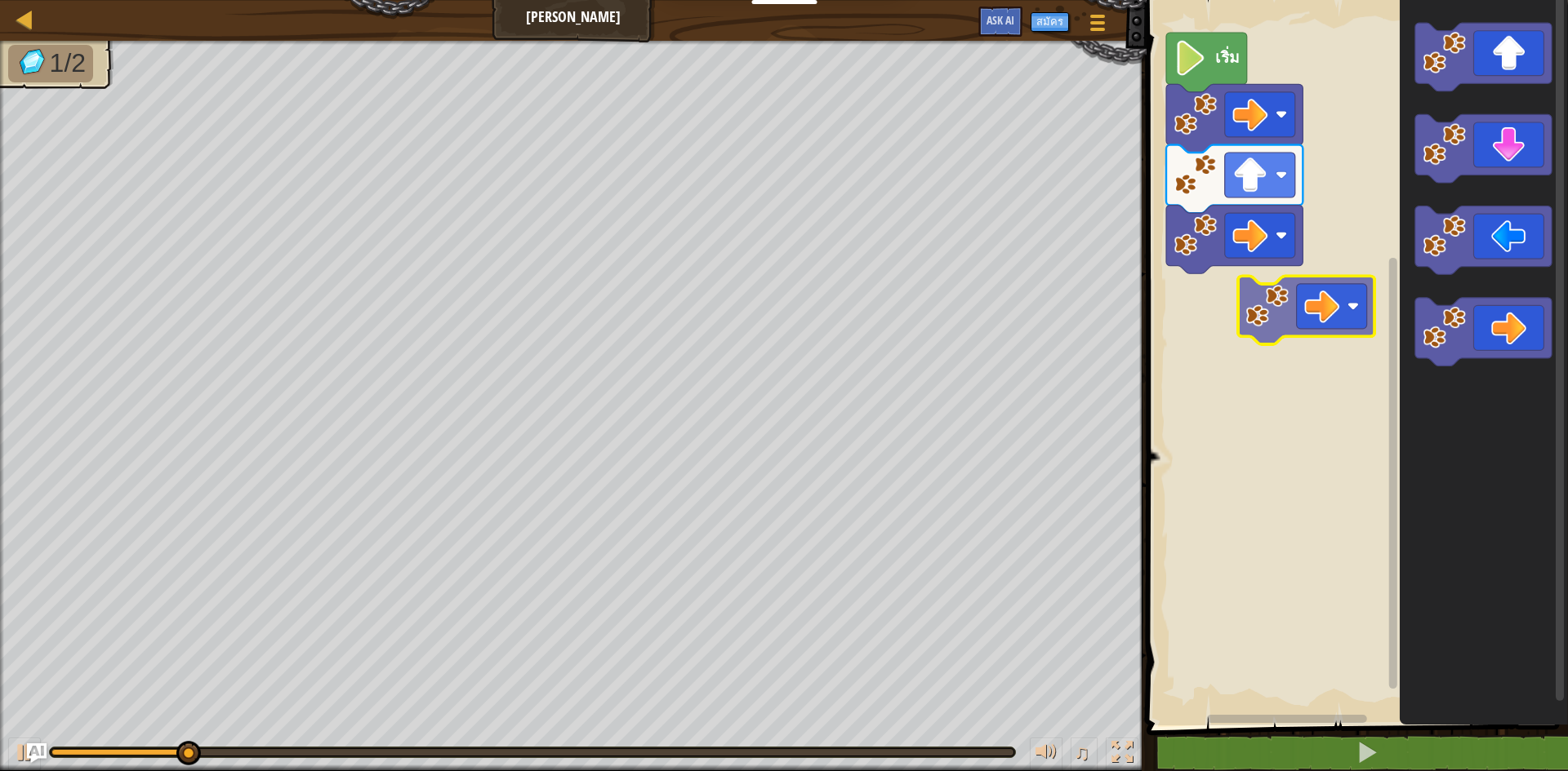
click at [1226, 301] on div "เริ่ม" at bounding box center [1355, 359] width 427 height 734
